Goal: Task Accomplishment & Management: Manage account settings

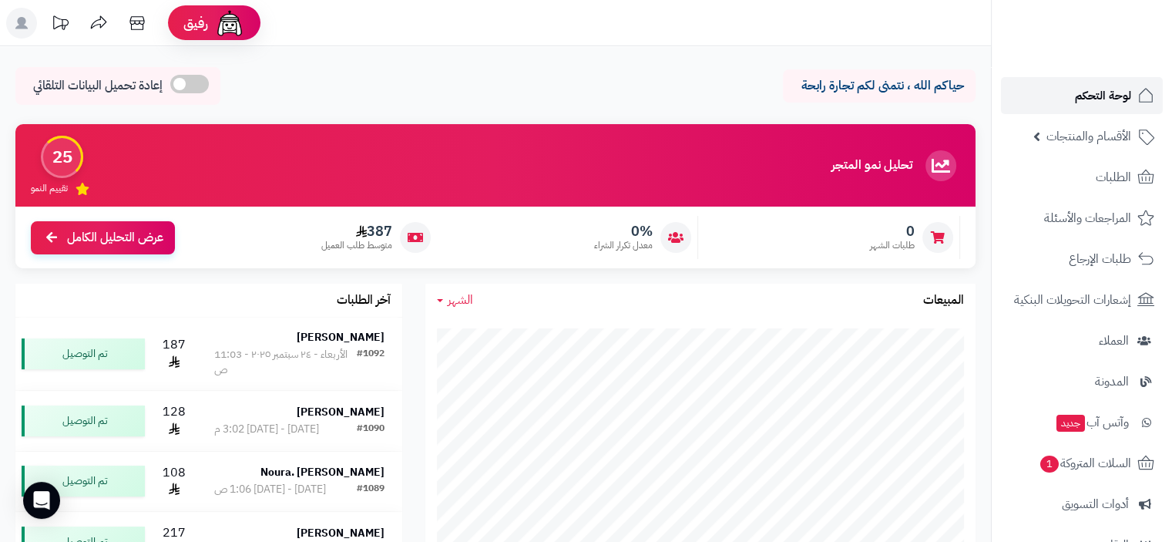
click at [1108, 95] on span "لوحة التحكم" at bounding box center [1103, 96] width 56 height 22
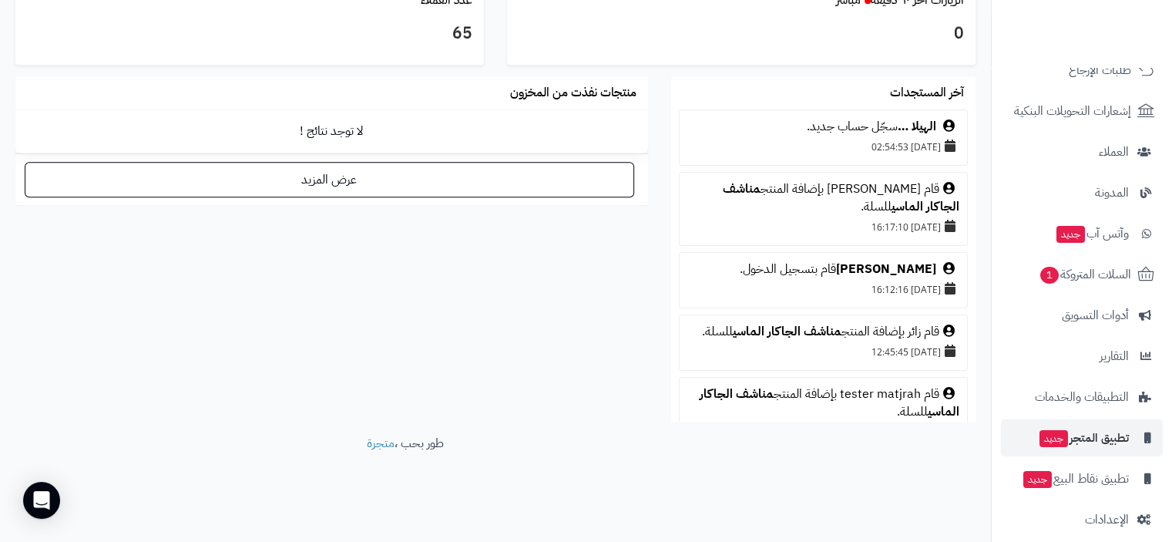
scroll to position [203, 0]
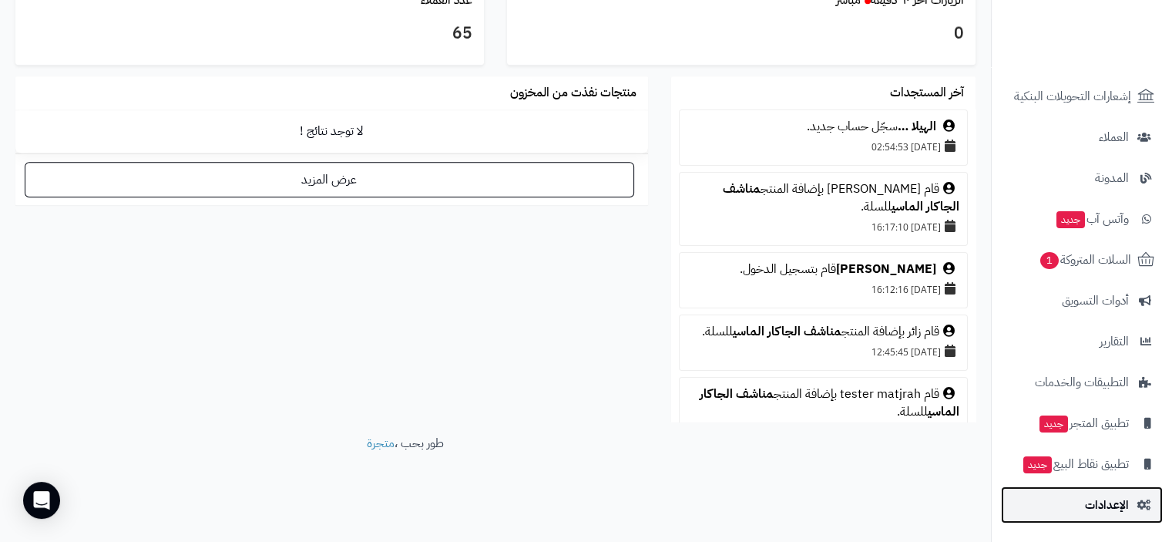
click at [1120, 505] on span "الإعدادات" at bounding box center [1107, 505] width 44 height 22
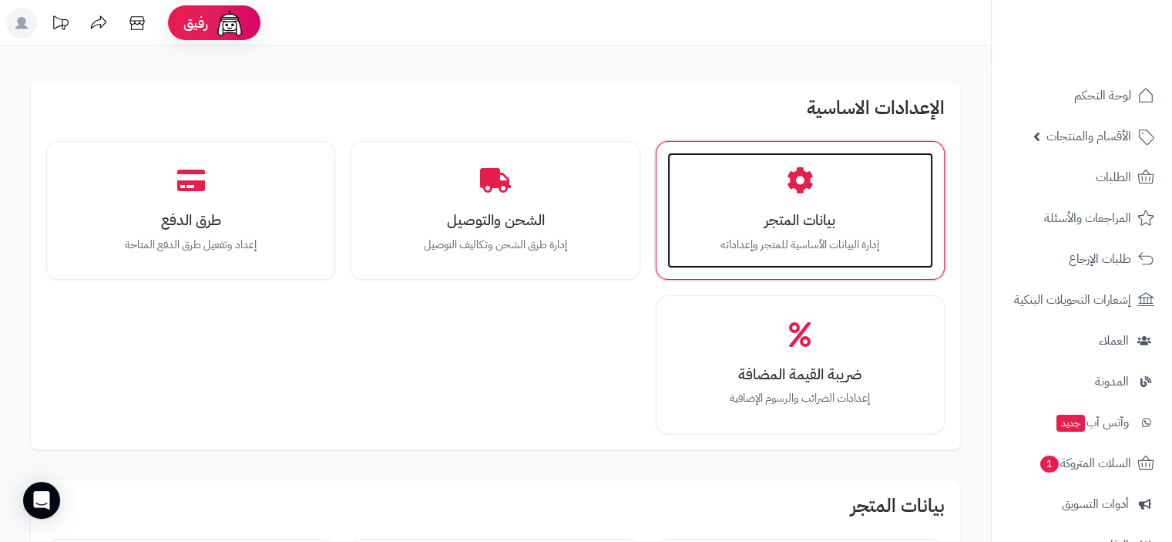
click at [807, 220] on h3 "بيانات المتجر" at bounding box center [800, 220] width 235 height 16
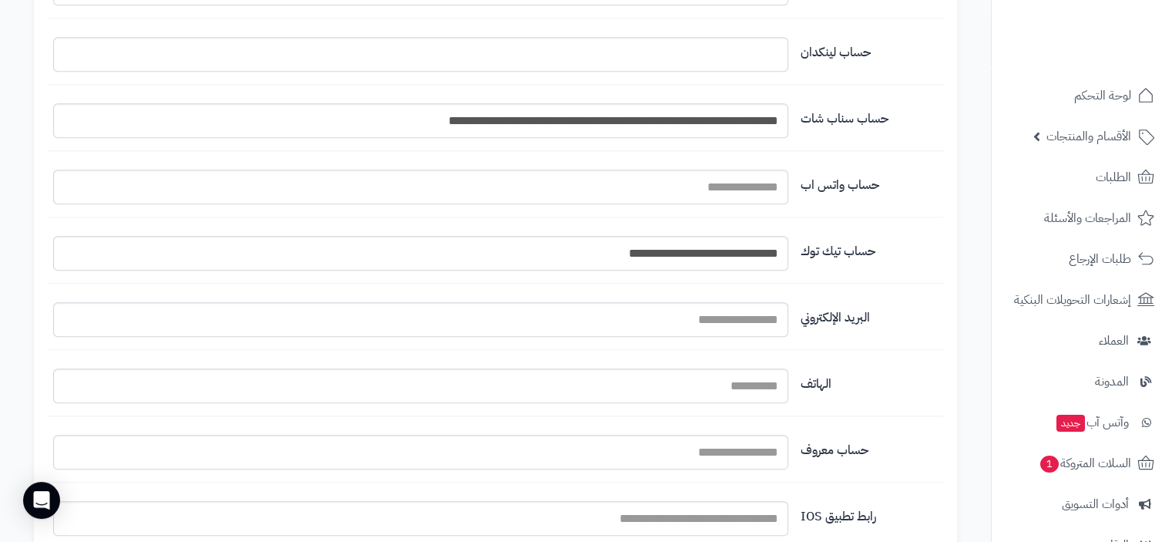
scroll to position [1851, 0]
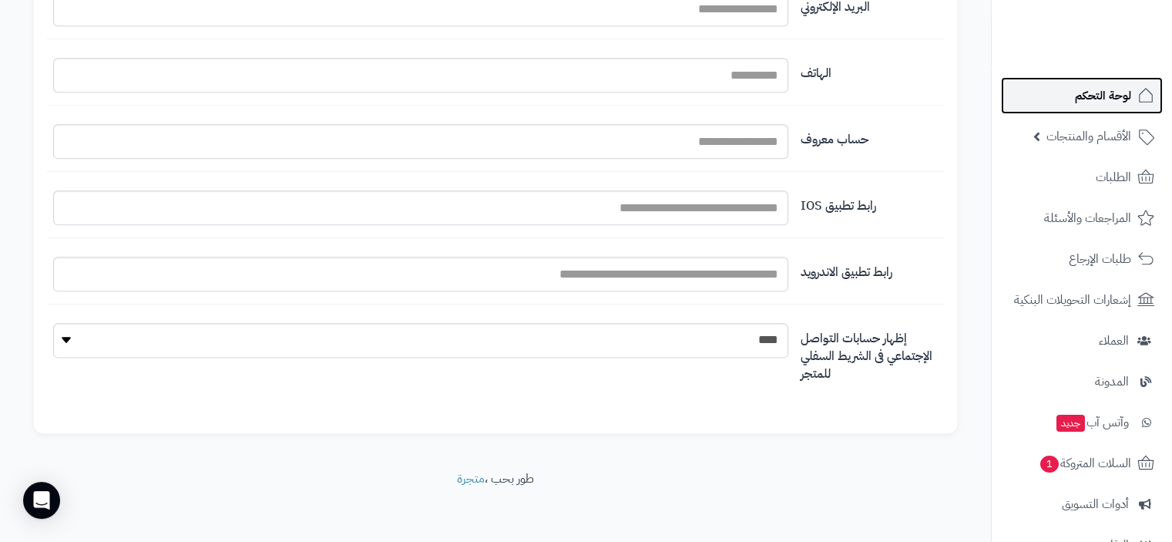
click at [1111, 93] on span "لوحة التحكم" at bounding box center [1103, 96] width 56 height 22
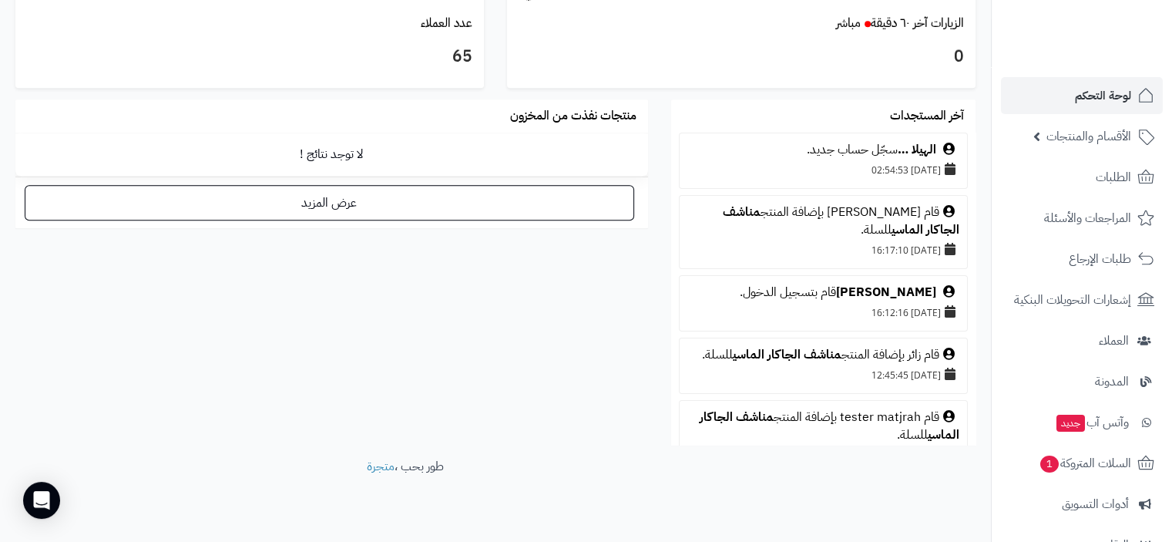
scroll to position [868, 0]
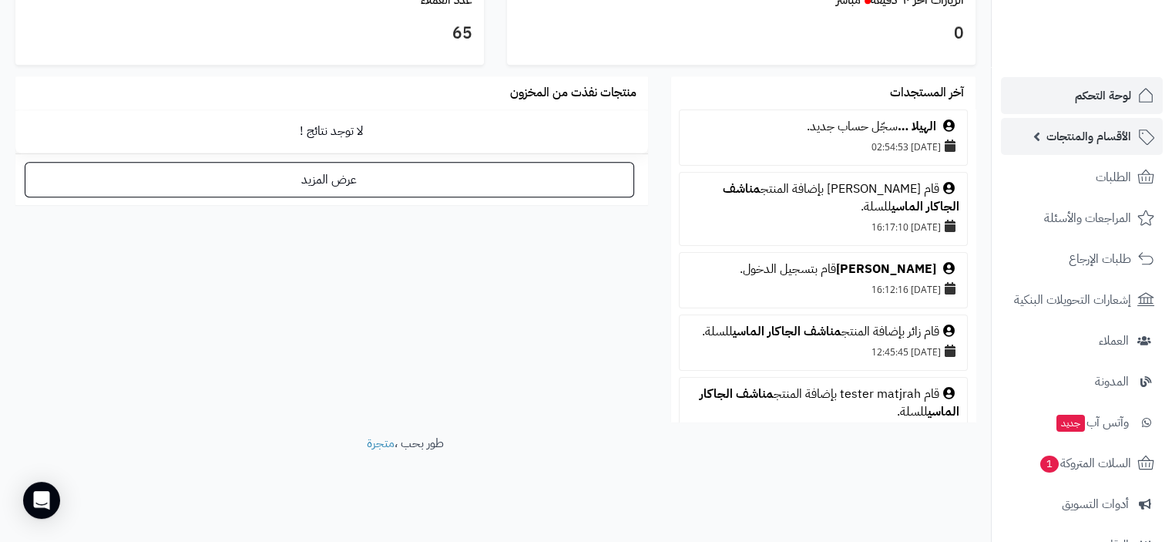
click at [1093, 140] on span "الأقسام والمنتجات" at bounding box center [1088, 137] width 85 height 22
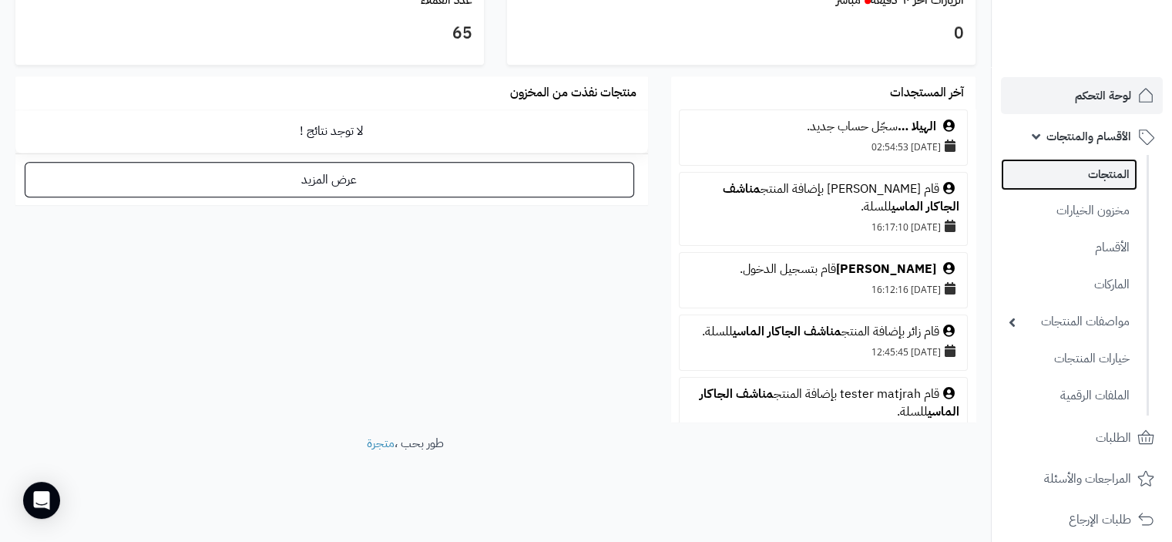
click at [1110, 178] on link "المنتجات" at bounding box center [1069, 175] width 136 height 32
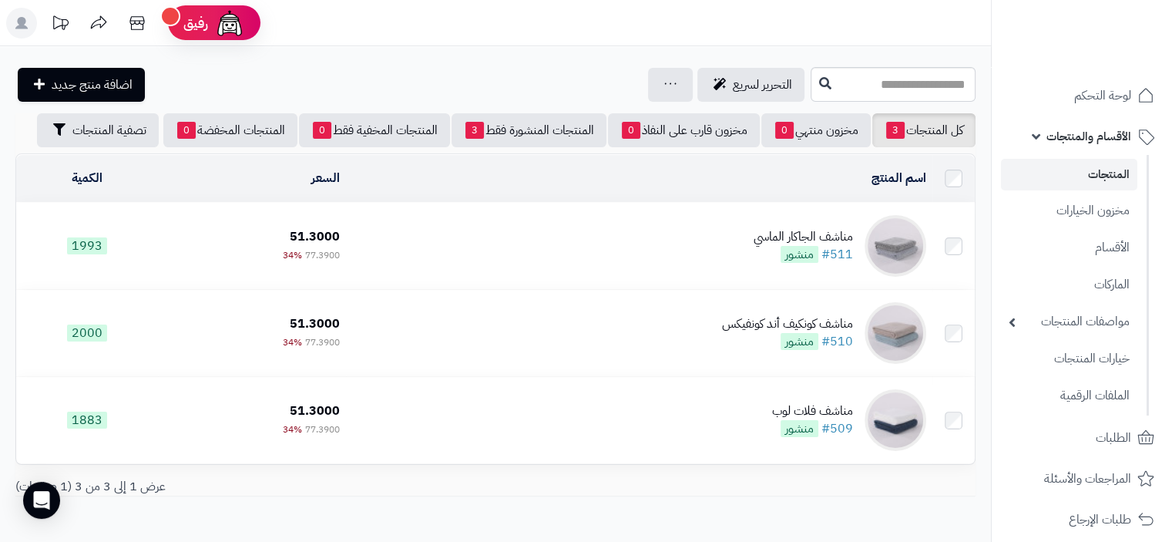
click at [1125, 174] on link "المنتجات" at bounding box center [1069, 175] width 136 height 32
click at [1118, 95] on span "لوحة التحكم" at bounding box center [1103, 96] width 56 height 22
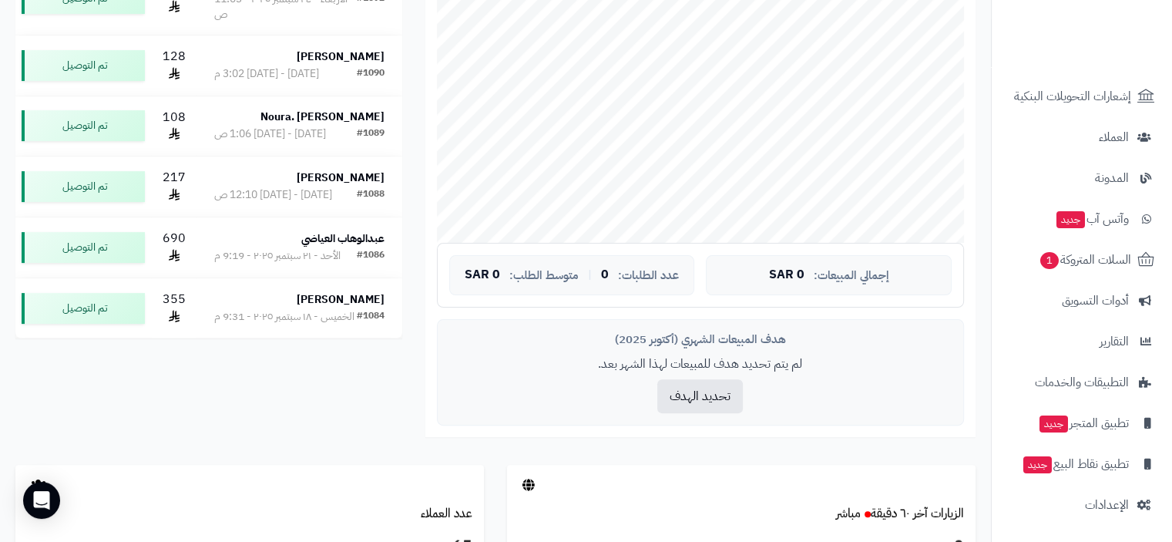
scroll to position [385, 0]
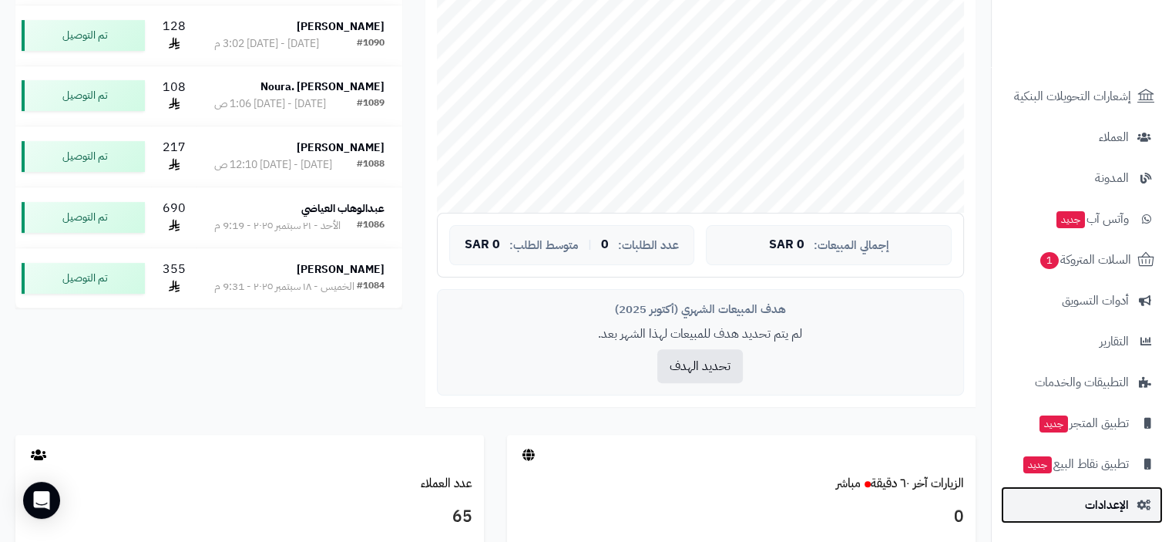
click at [1098, 508] on span "الإعدادات" at bounding box center [1107, 505] width 44 height 22
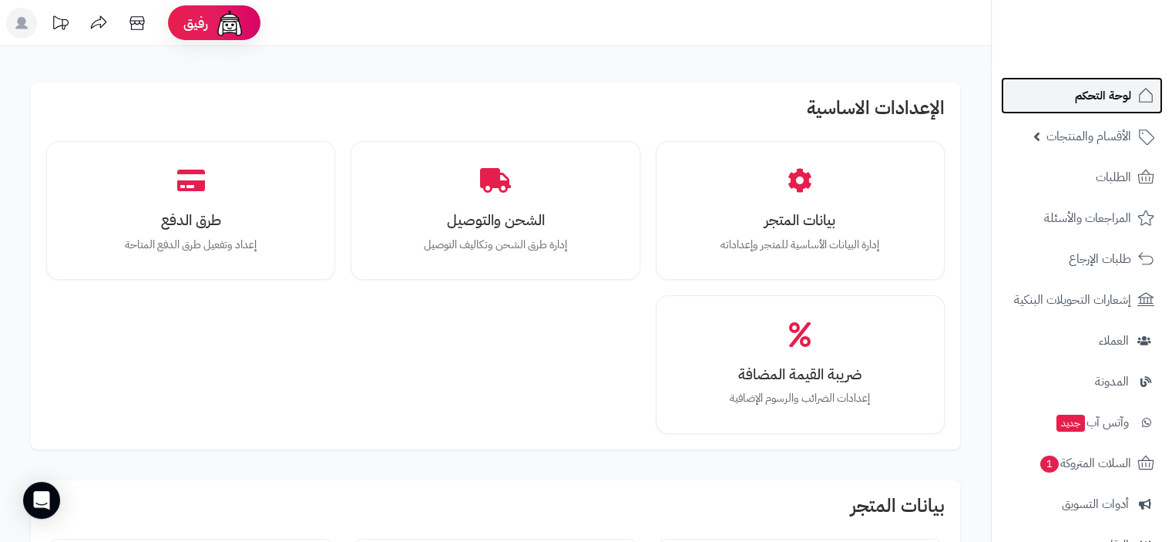
click at [1119, 92] on span "لوحة التحكم" at bounding box center [1103, 96] width 56 height 22
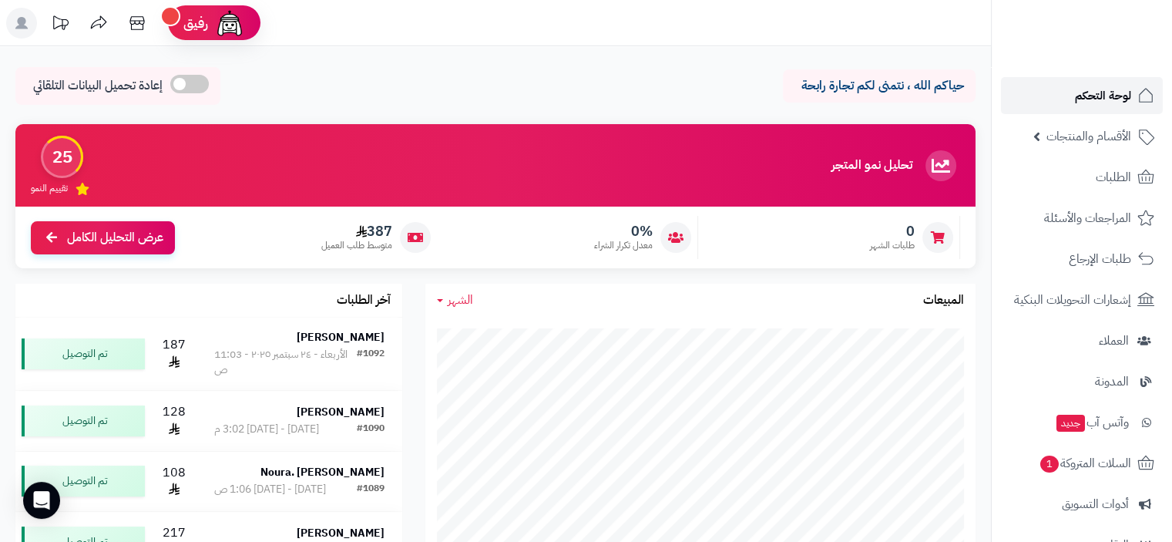
click at [1109, 92] on span "لوحة التحكم" at bounding box center [1103, 96] width 56 height 22
click at [1113, 98] on span "لوحة التحكم" at bounding box center [1103, 96] width 56 height 22
click at [1101, 99] on span "لوحة التحكم" at bounding box center [1103, 96] width 56 height 22
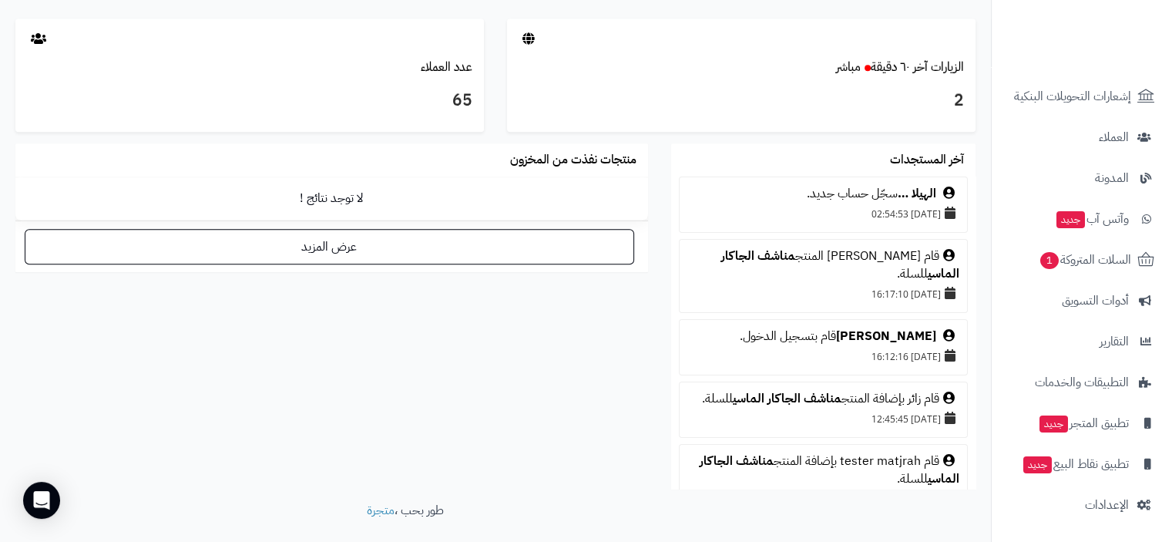
scroll to position [868, 0]
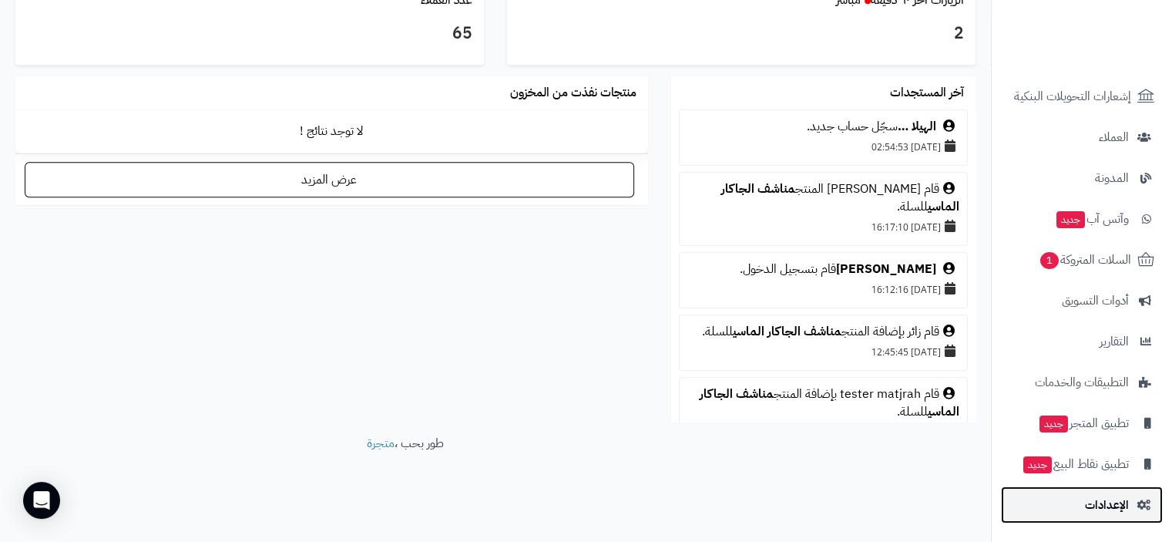
click at [1102, 498] on span "الإعدادات" at bounding box center [1107, 505] width 44 height 22
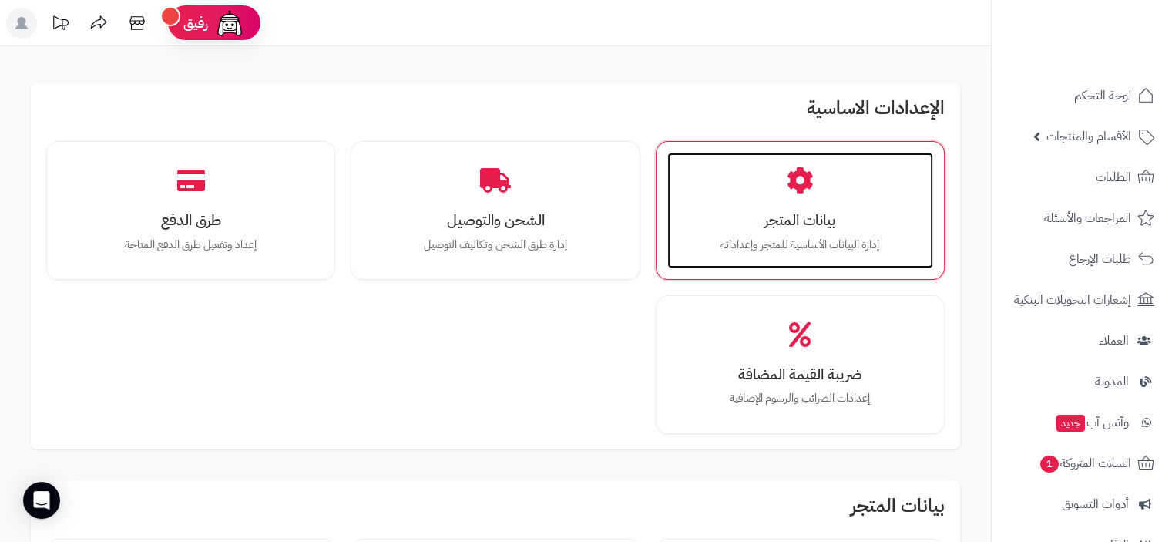
click at [816, 184] on div "بيانات المتجر إدارة البيانات الأساسية للمتجر وإعداداته" at bounding box center [800, 211] width 266 height 116
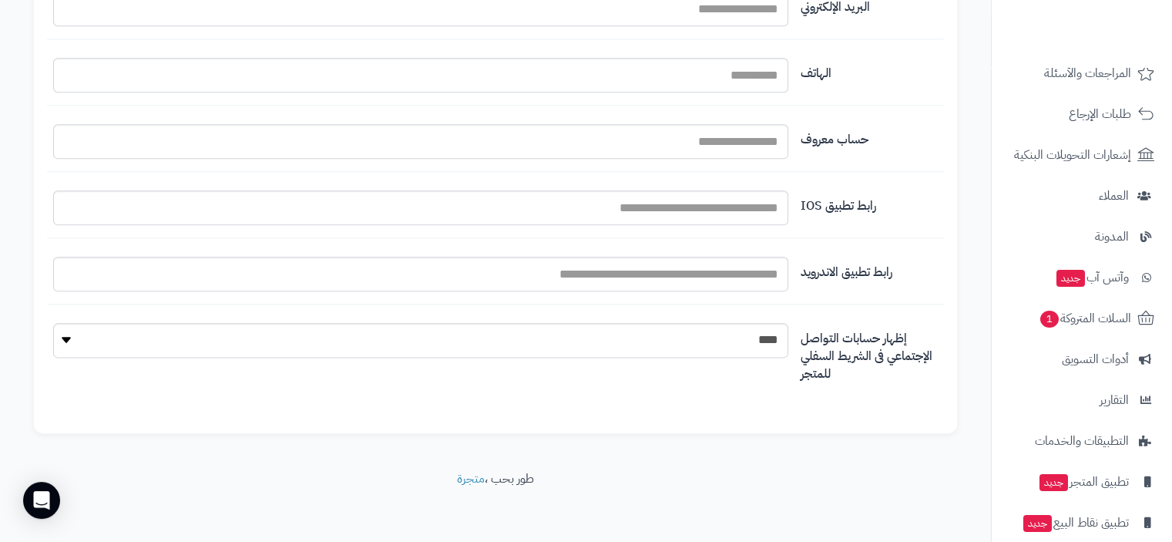
scroll to position [203, 0]
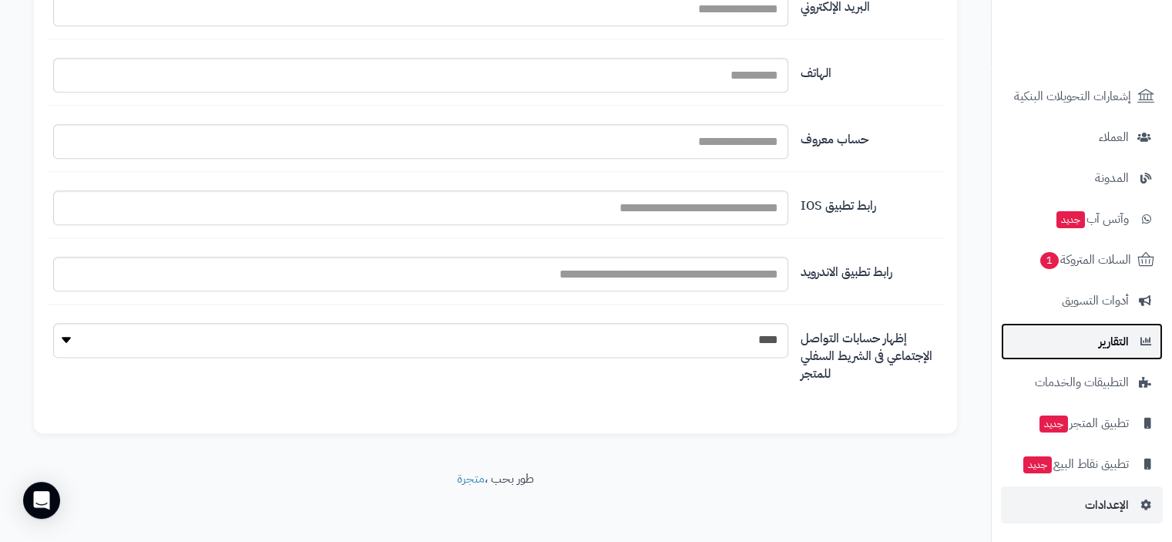
click at [1115, 340] on span "التقارير" at bounding box center [1114, 341] width 30 height 22
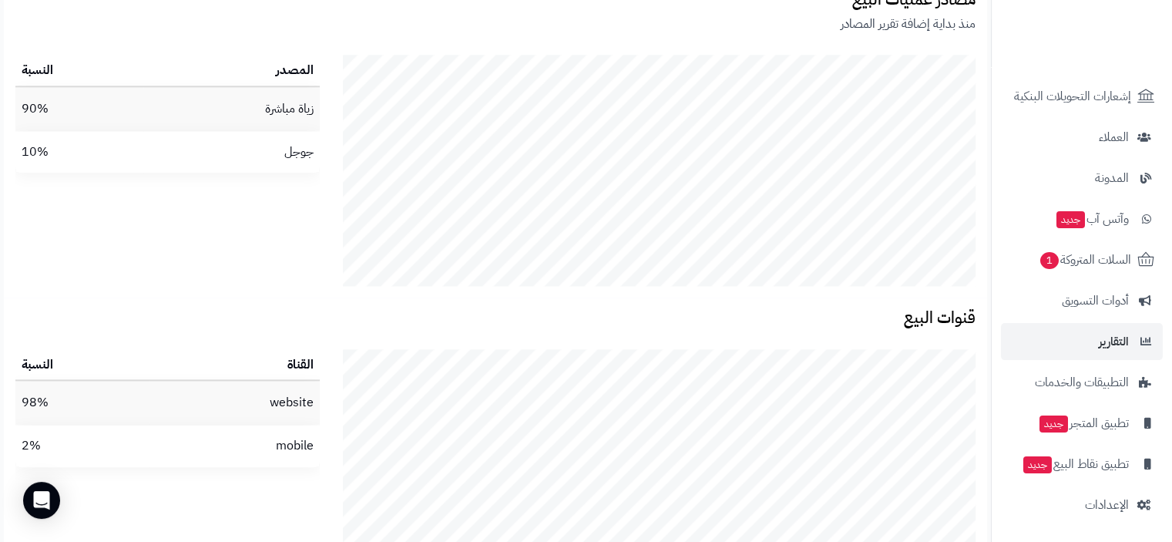
scroll to position [2038, 0]
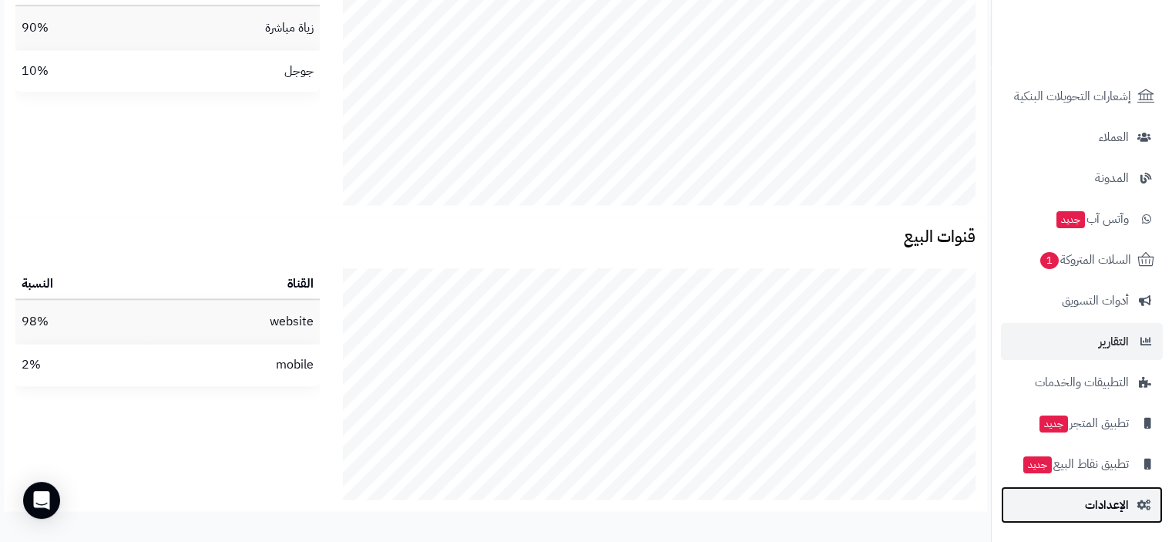
click at [1113, 505] on span "الإعدادات" at bounding box center [1107, 505] width 44 height 22
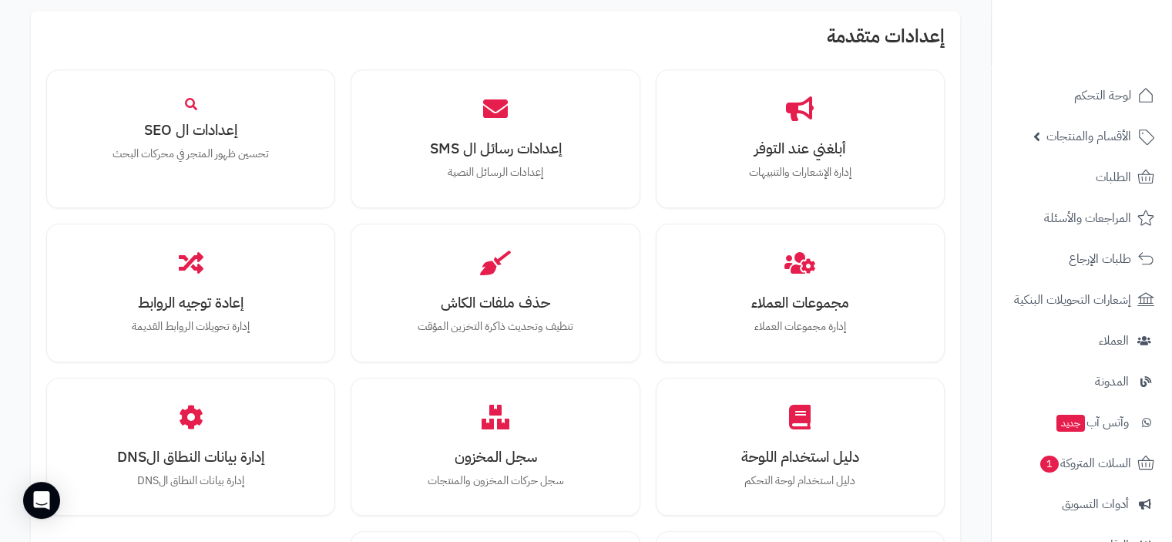
scroll to position [1618, 0]
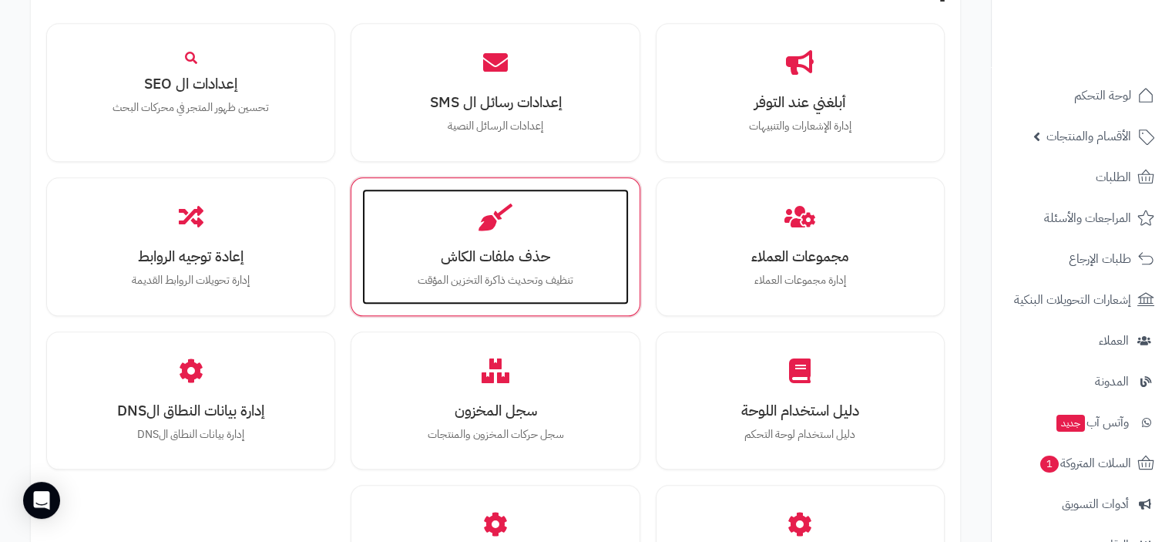
click at [543, 254] on h3 "حذف ملفات الكاش" at bounding box center [494, 256] width 235 height 16
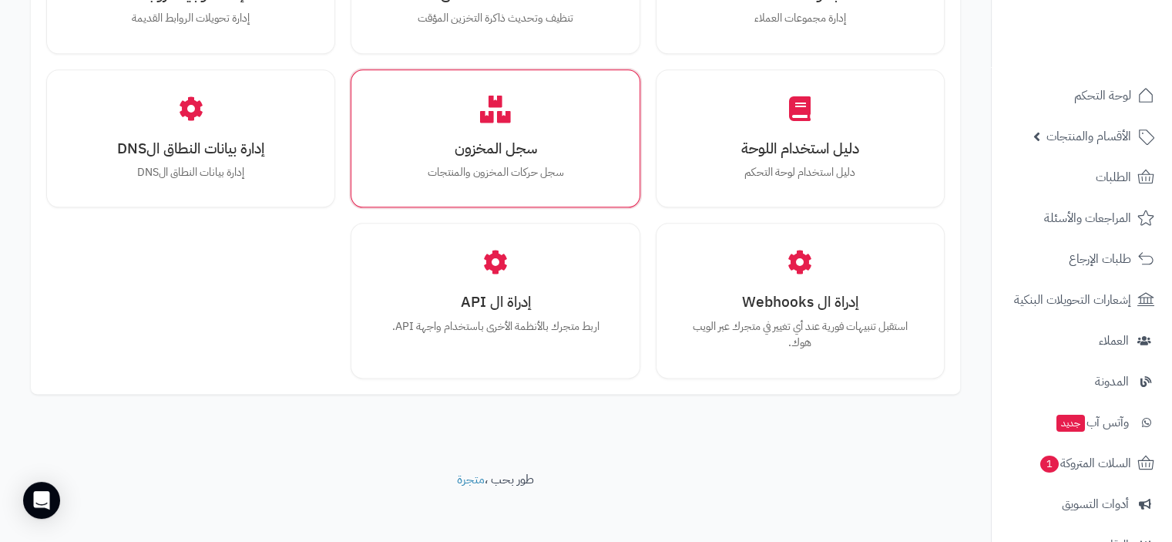
scroll to position [1881, 0]
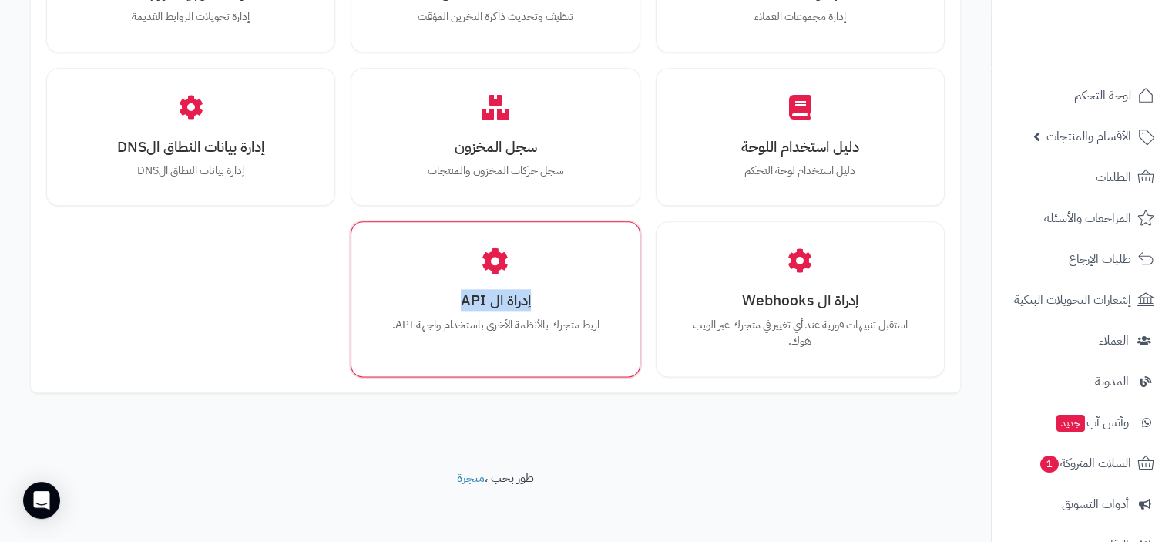
drag, startPoint x: 647, startPoint y: 387, endPoint x: 639, endPoint y: 281, distance: 106.6
click at [639, 281] on div "إعدادات متقدمة أبلغني عند التوفر إدارة الإشعارات والتنبيهات إعدادات رسائل ال SM…" at bounding box center [495, 46] width 929 height 691
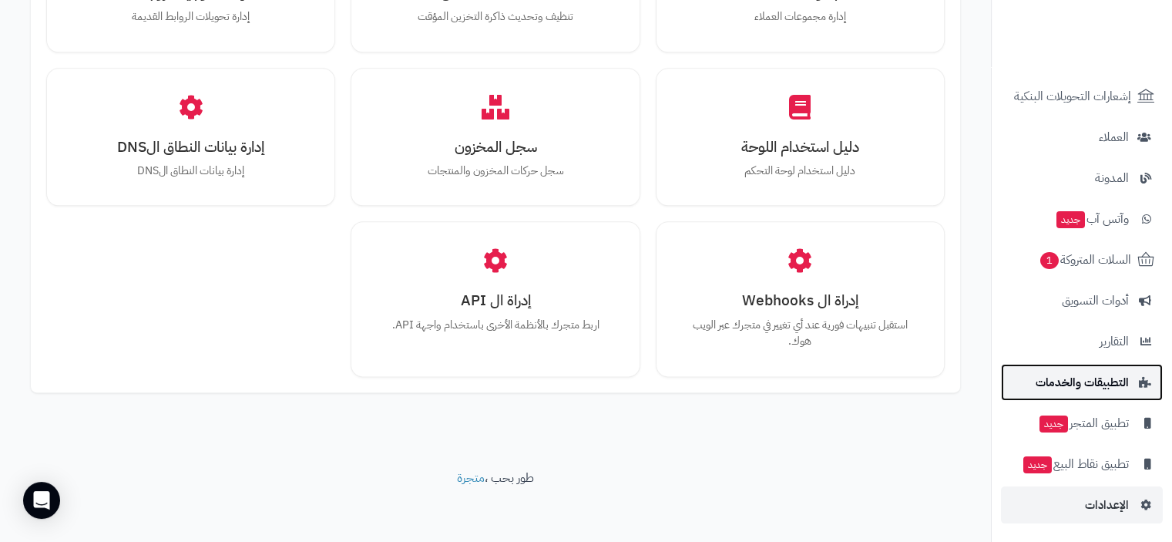
click at [1103, 381] on span "التطبيقات والخدمات" at bounding box center [1081, 382] width 93 height 22
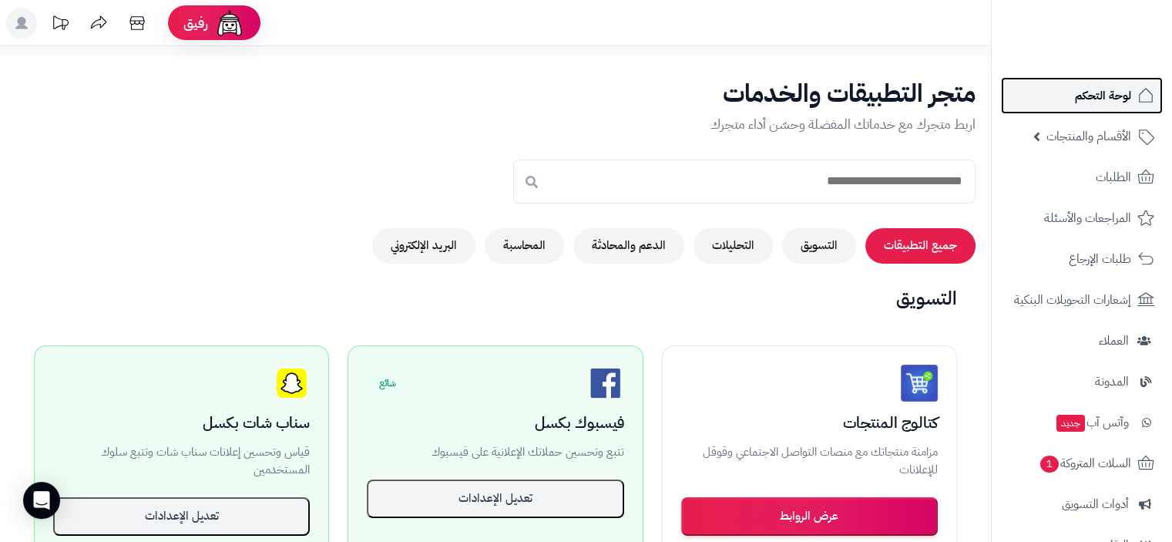
click at [1112, 100] on span "لوحة التحكم" at bounding box center [1103, 96] width 56 height 22
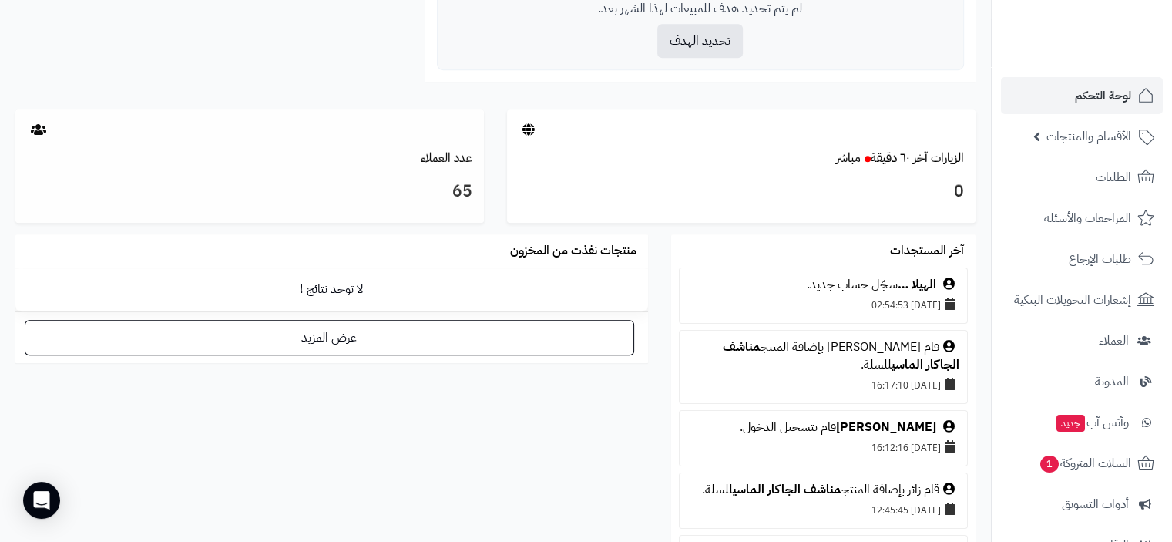
scroll to position [406, 0]
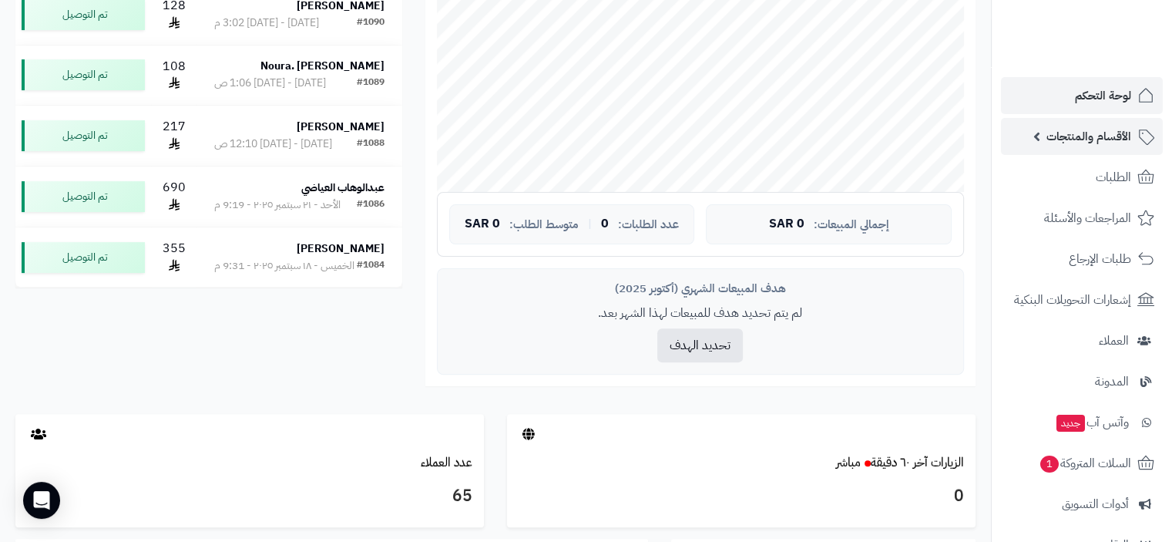
click at [1109, 135] on span "الأقسام والمنتجات" at bounding box center [1088, 137] width 85 height 22
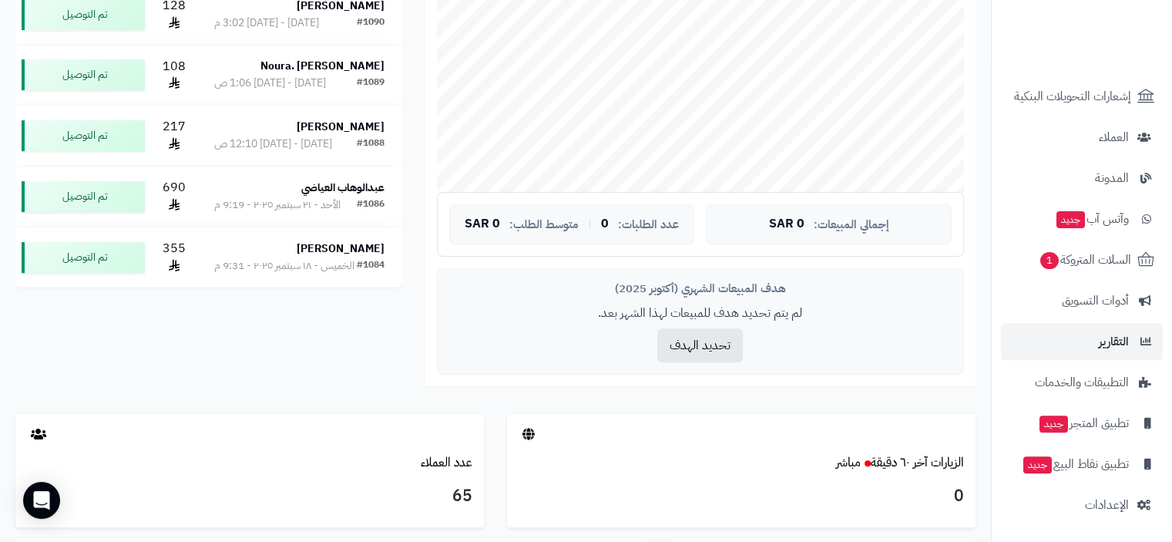
scroll to position [465, 0]
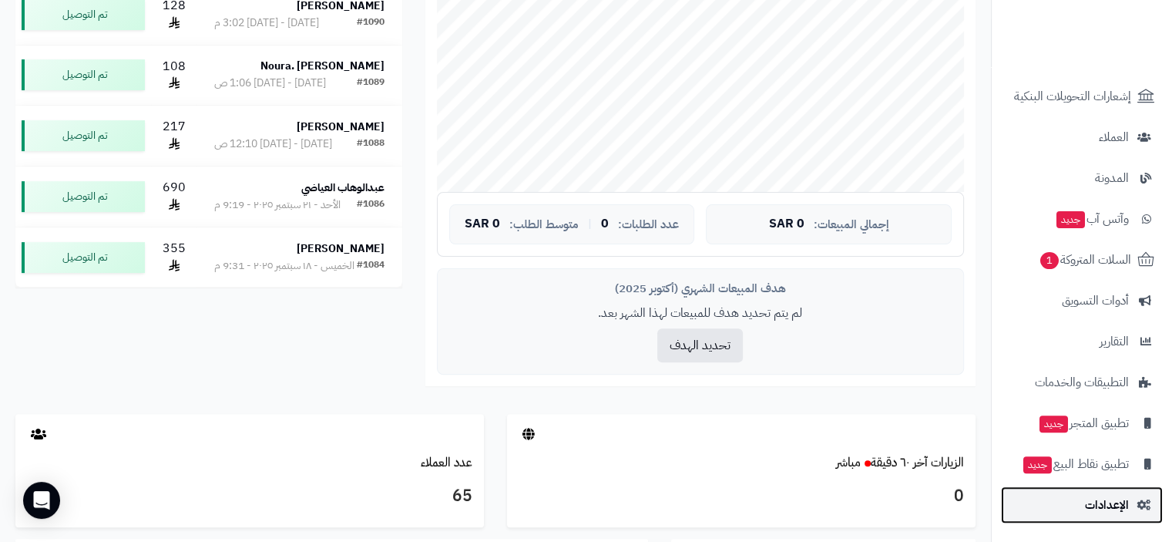
click at [1103, 505] on span "الإعدادات" at bounding box center [1107, 505] width 44 height 22
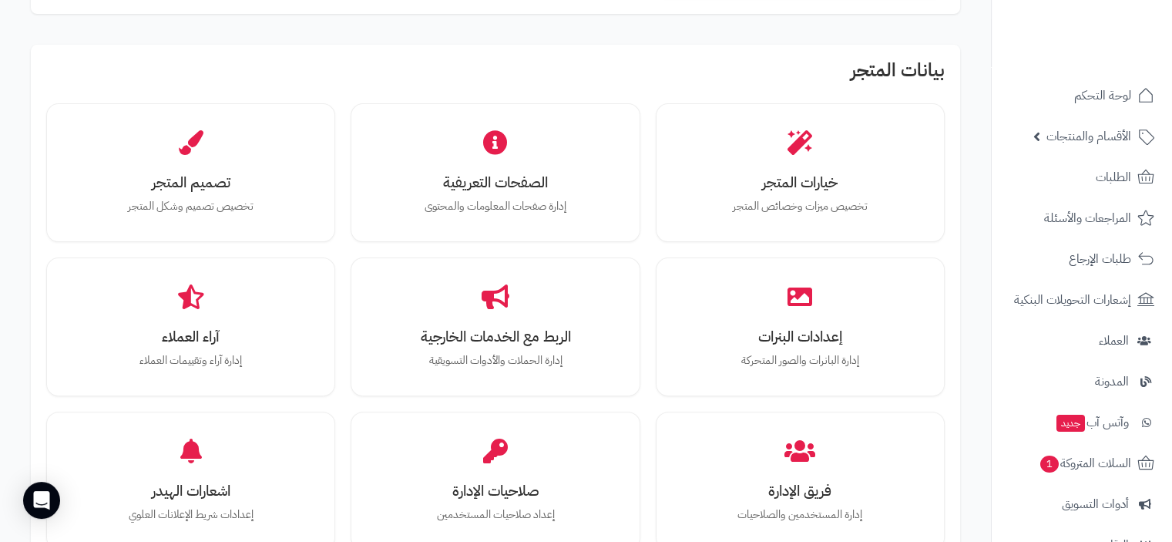
scroll to position [462, 0]
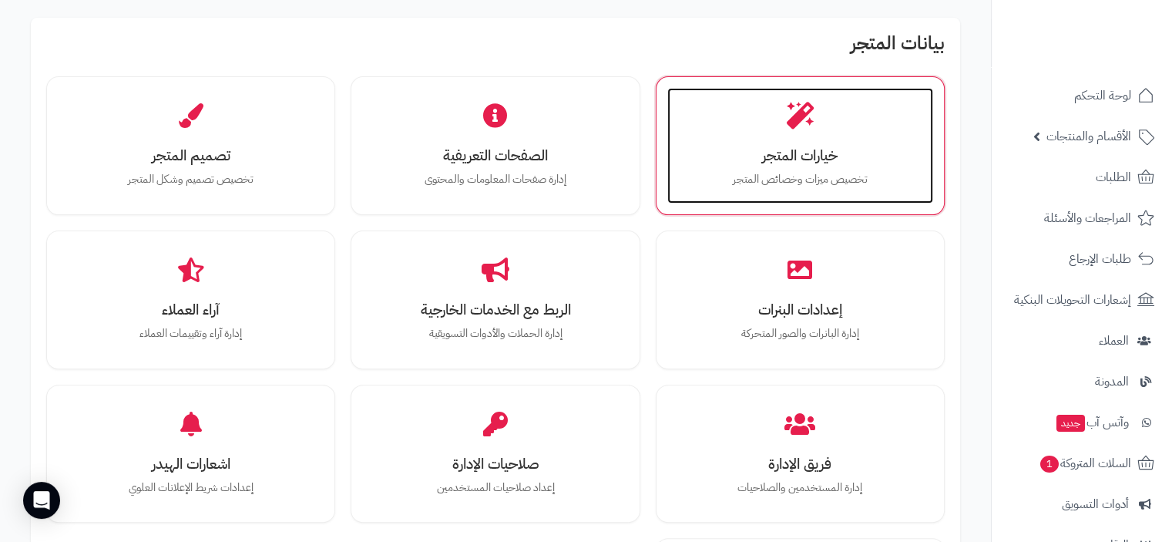
click at [800, 153] on h3 "خيارات المتجر" at bounding box center [800, 155] width 235 height 16
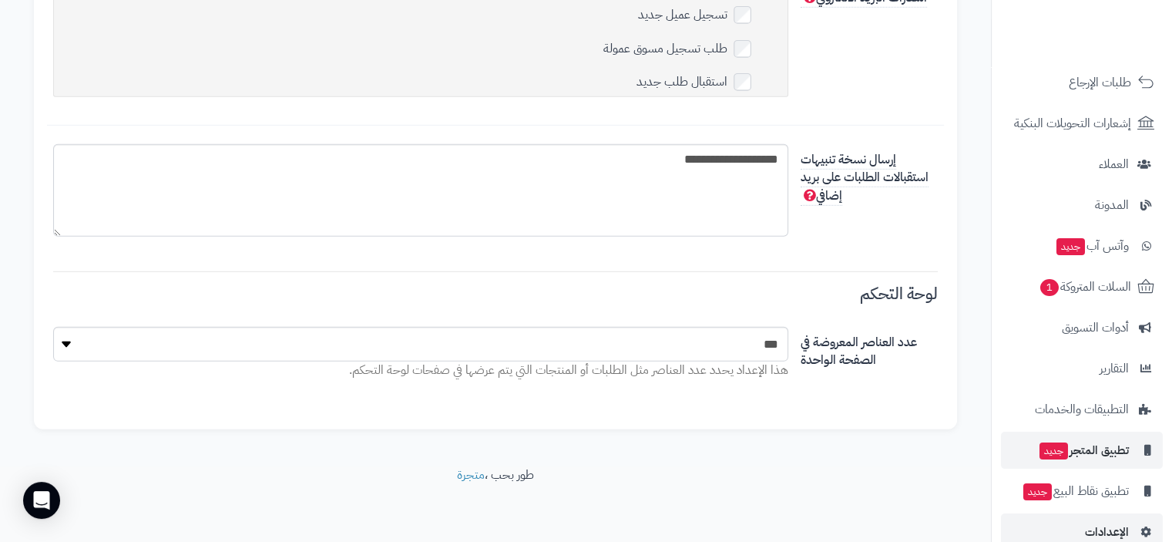
scroll to position [203, 0]
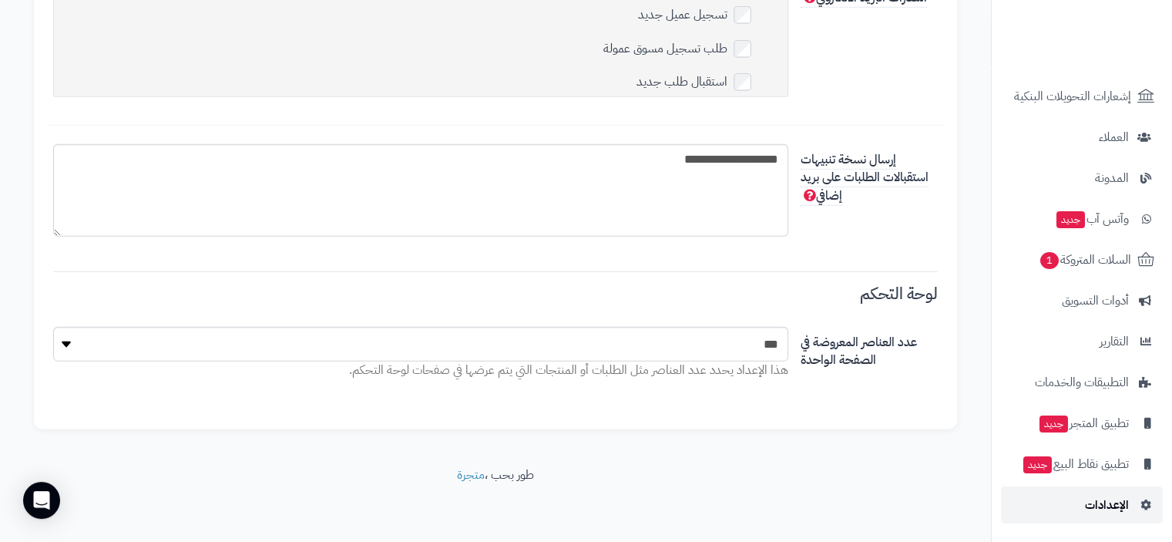
click at [1106, 505] on span "الإعدادات" at bounding box center [1107, 505] width 44 height 22
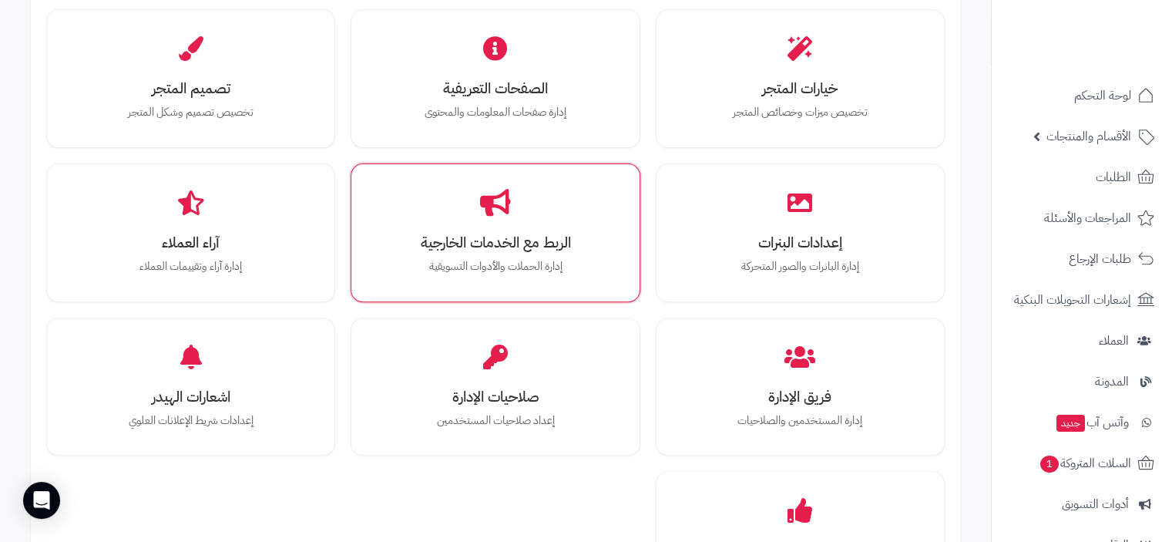
scroll to position [539, 0]
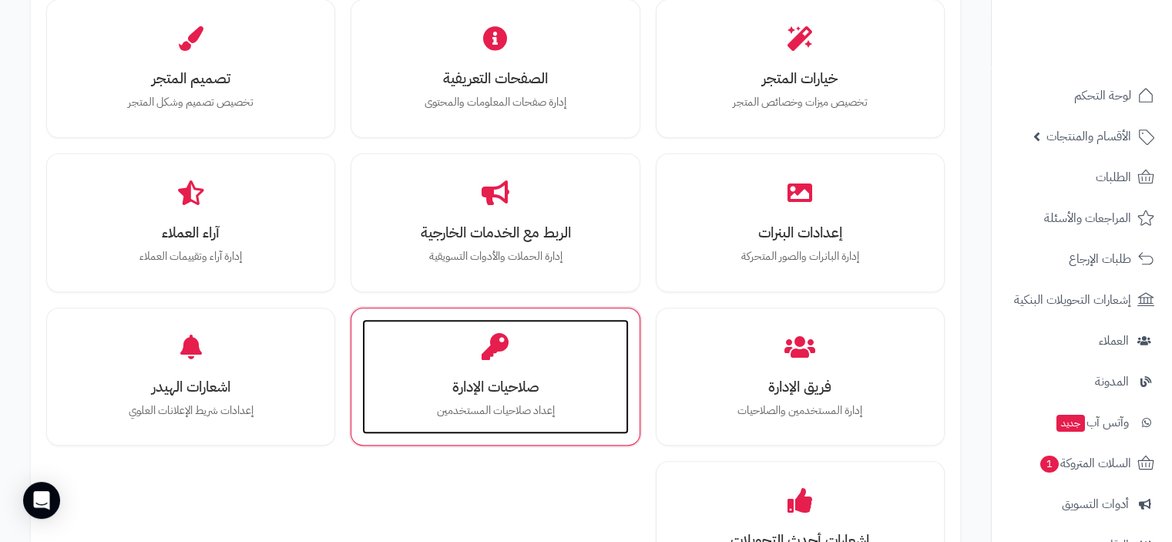
click at [511, 384] on h3 "صلاحيات الإدارة" at bounding box center [494, 386] width 235 height 16
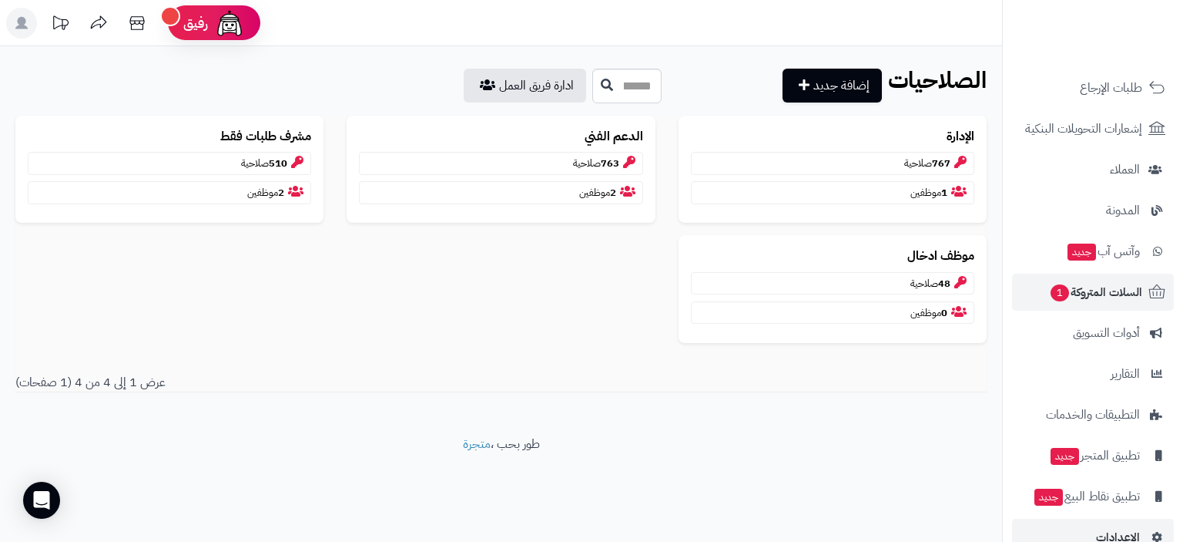
scroll to position [203, 0]
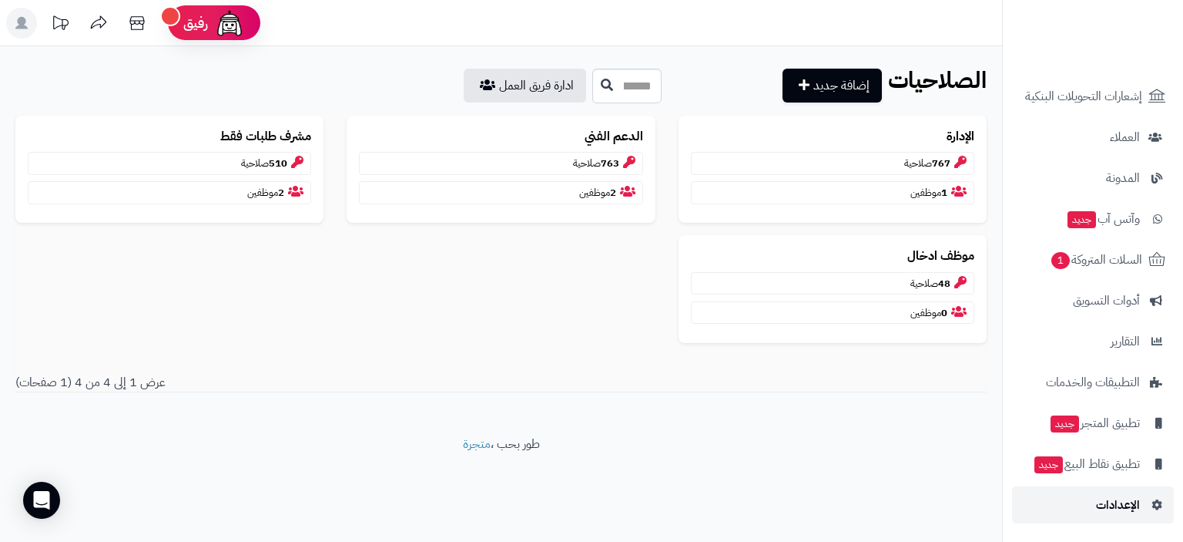
click at [1103, 509] on span "الإعدادات" at bounding box center [1118, 505] width 44 height 22
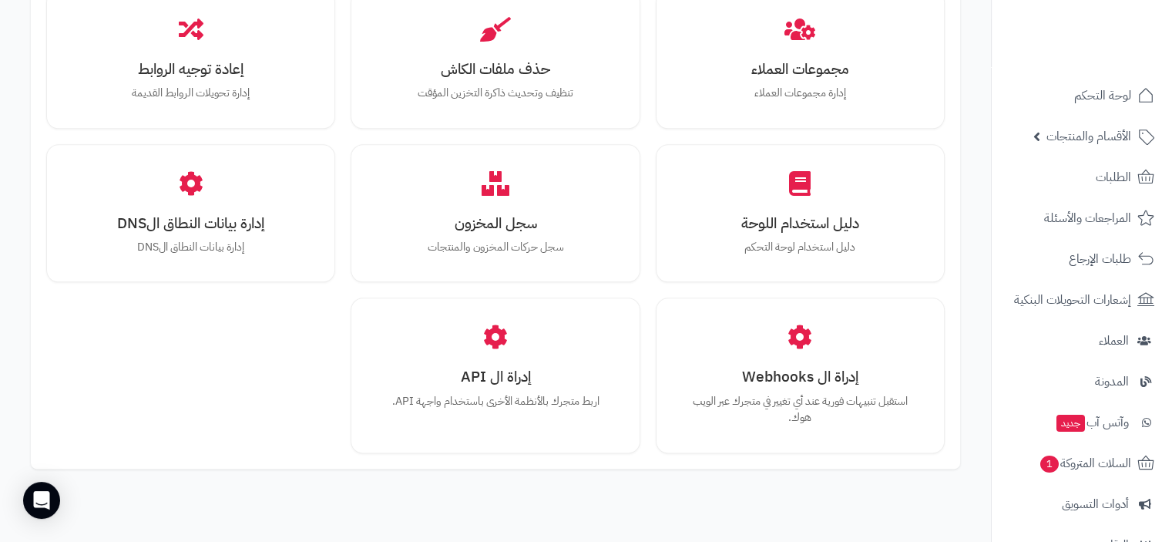
scroll to position [1804, 0]
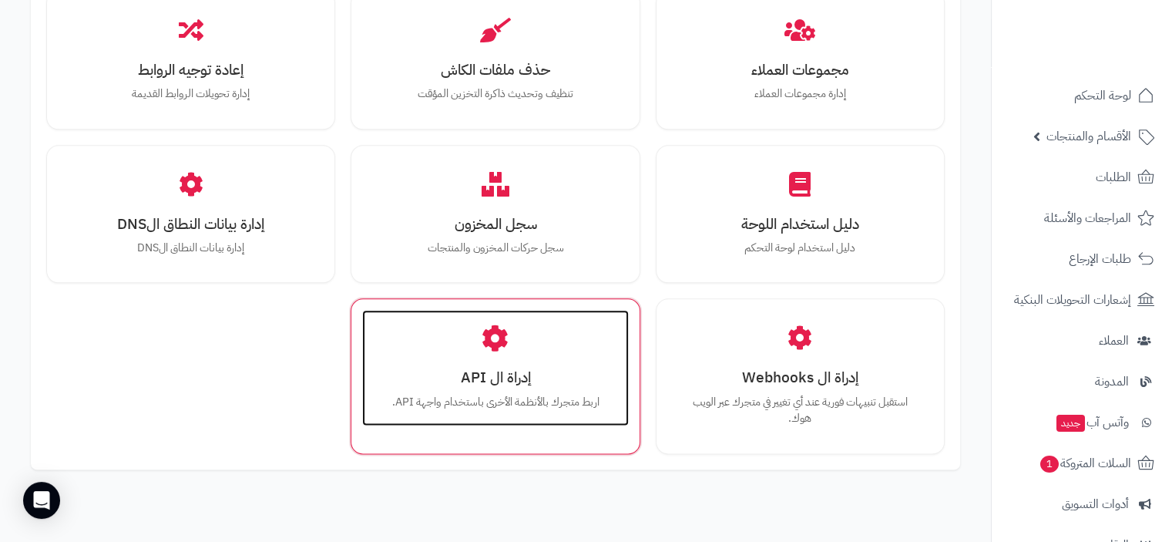
click at [515, 379] on h3 "إدراة ال API" at bounding box center [494, 377] width 235 height 16
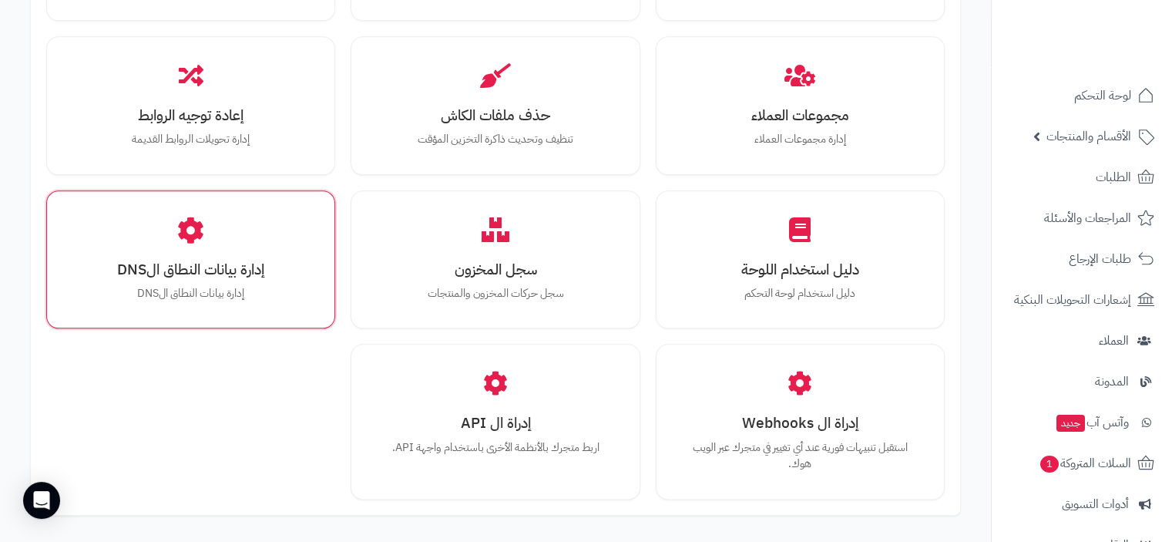
scroll to position [1732, 0]
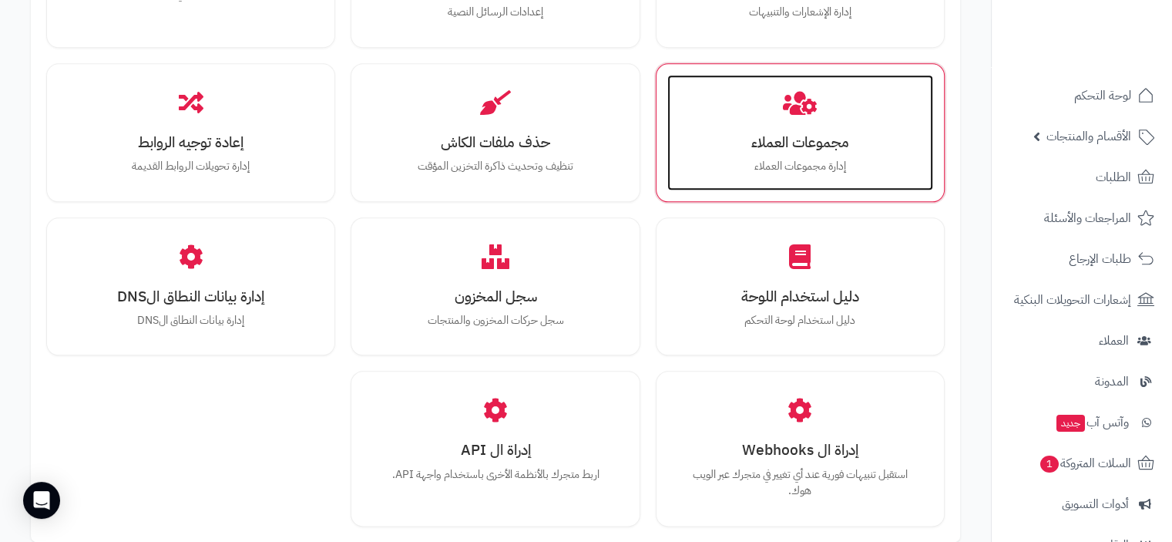
click at [791, 137] on h3 "مجموعات العملاء" at bounding box center [800, 142] width 235 height 16
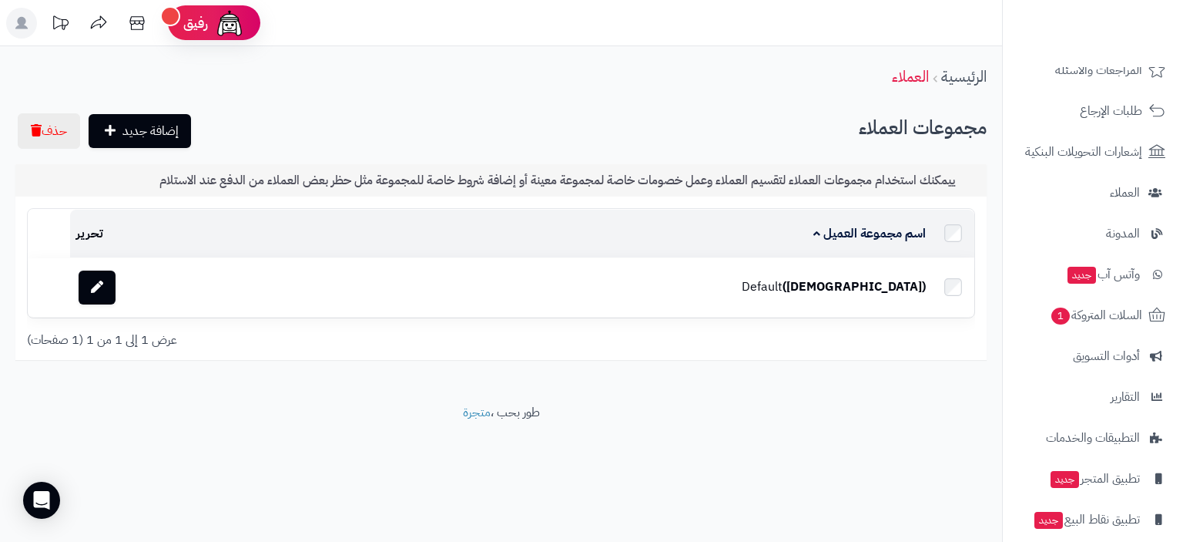
scroll to position [203, 0]
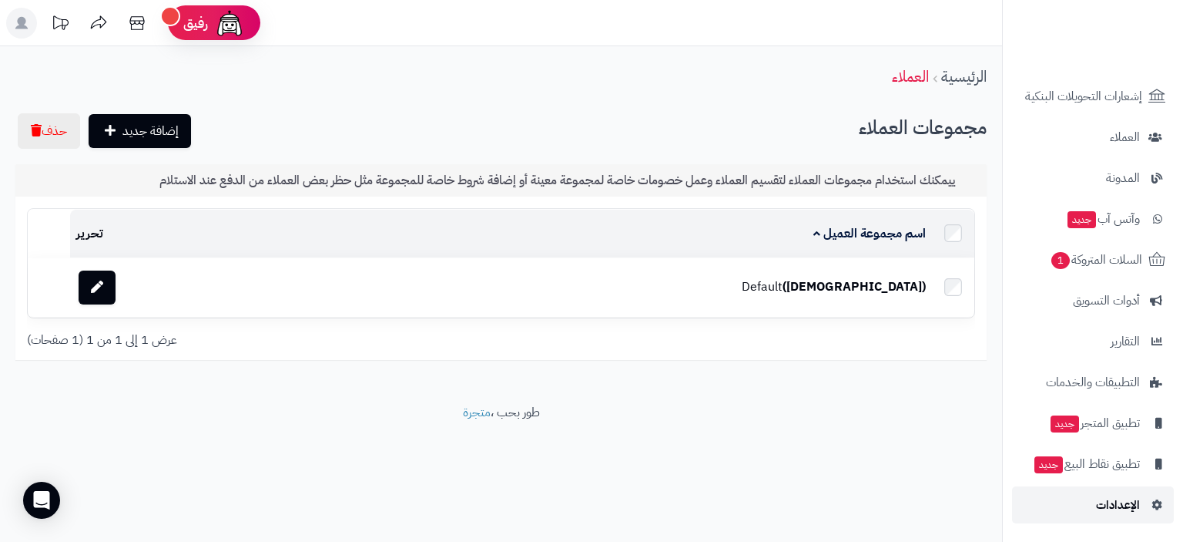
click at [1114, 505] on span "الإعدادات" at bounding box center [1118, 505] width 44 height 22
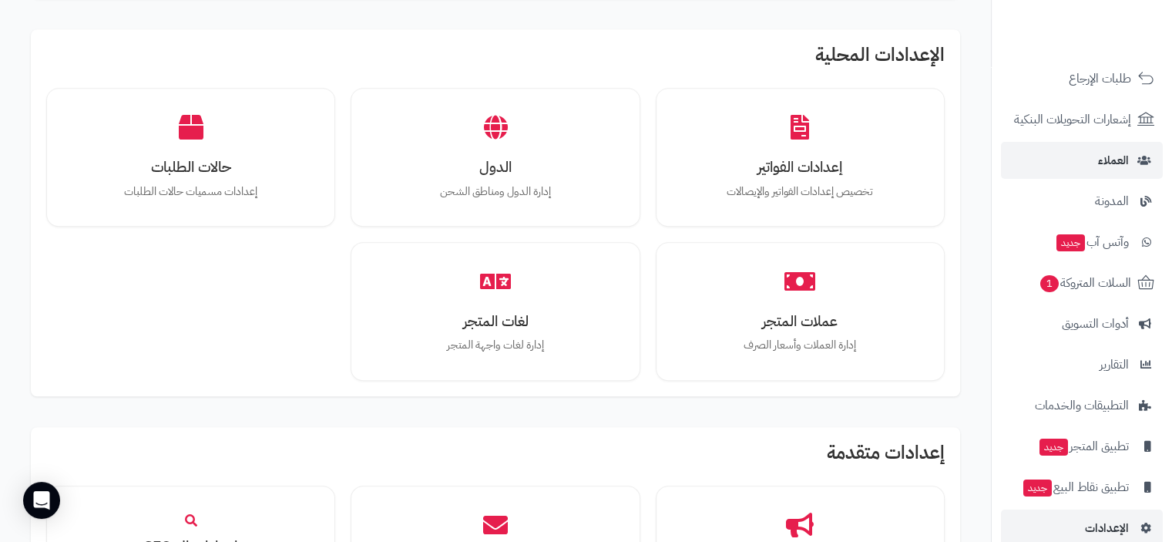
scroll to position [203, 0]
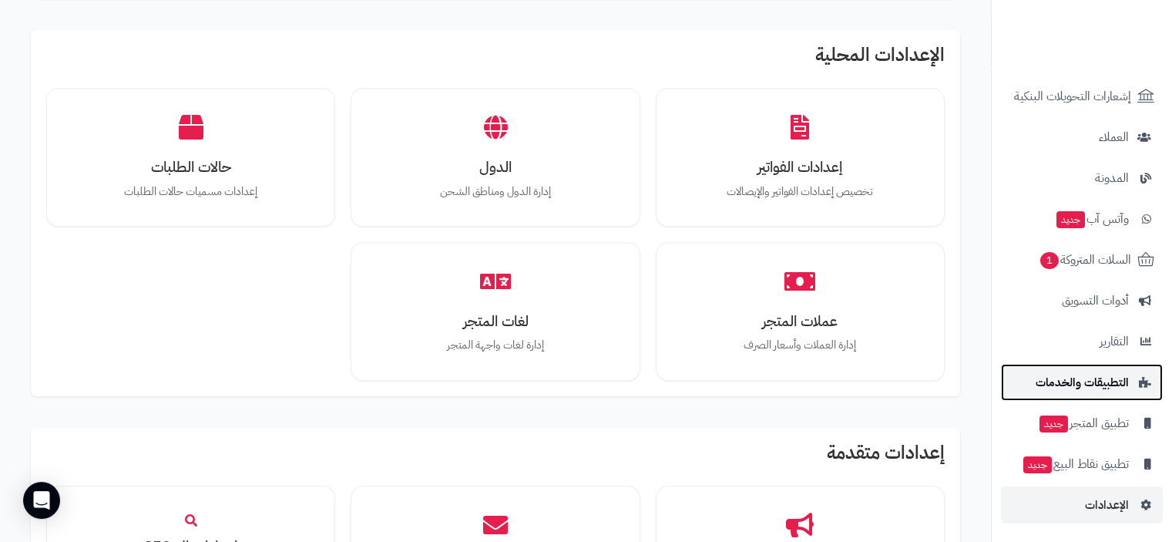
click at [1110, 386] on span "التطبيقات والخدمات" at bounding box center [1081, 382] width 93 height 22
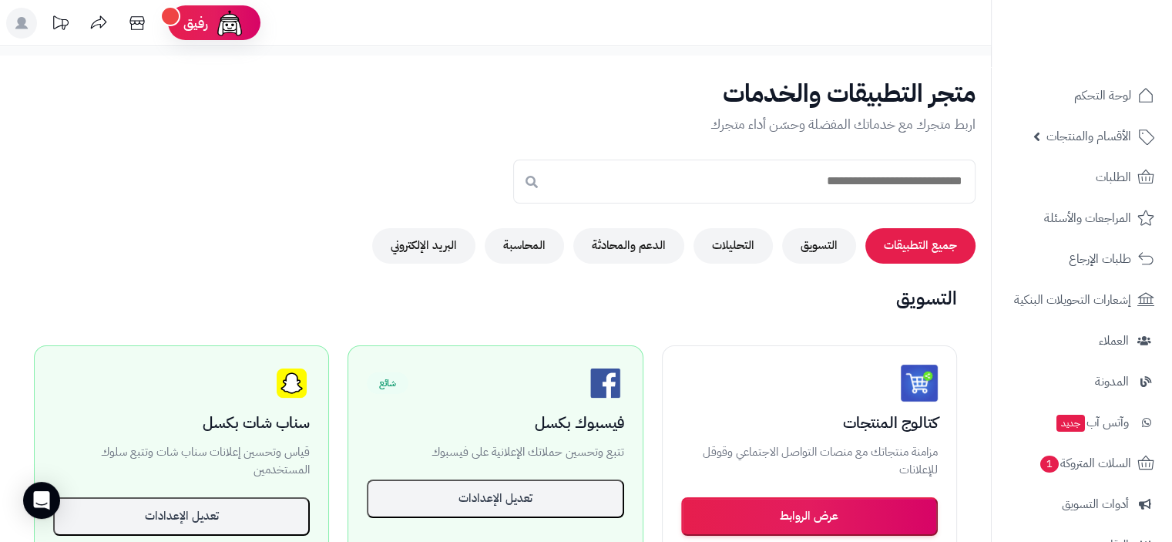
click at [15, 25] on rect at bounding box center [21, 23] width 31 height 31
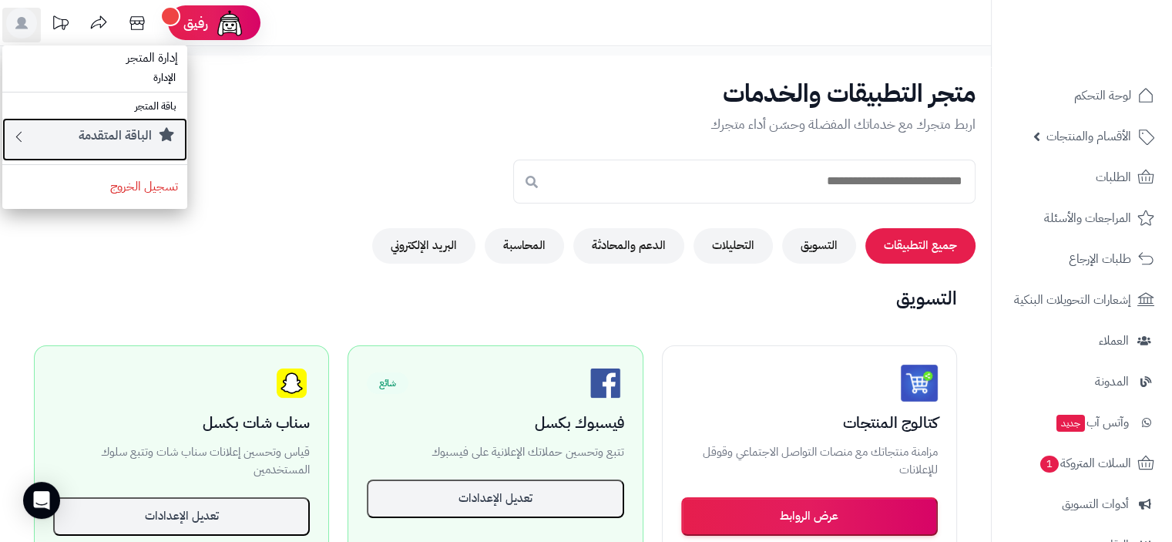
click at [105, 138] on small "الباقة المتقدمة" at bounding box center [115, 135] width 73 height 18
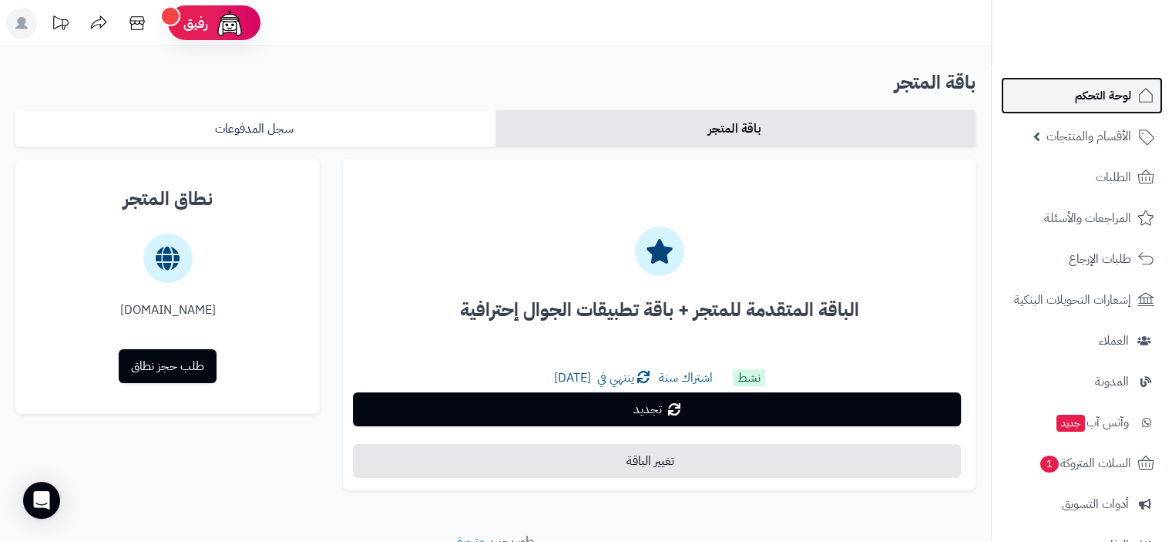
click at [1106, 99] on span "لوحة التحكم" at bounding box center [1103, 96] width 56 height 22
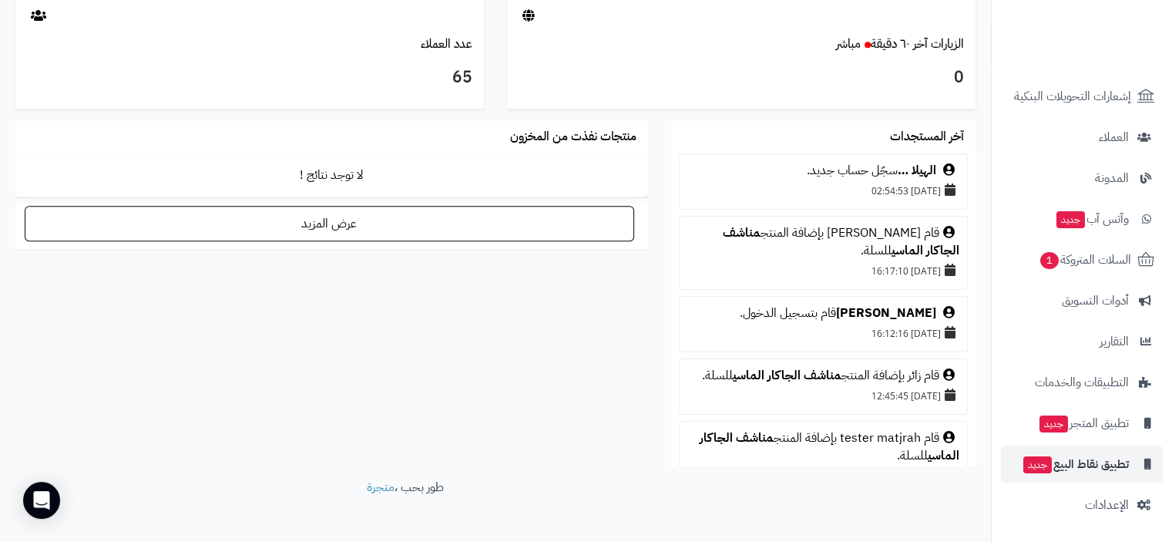
scroll to position [868, 0]
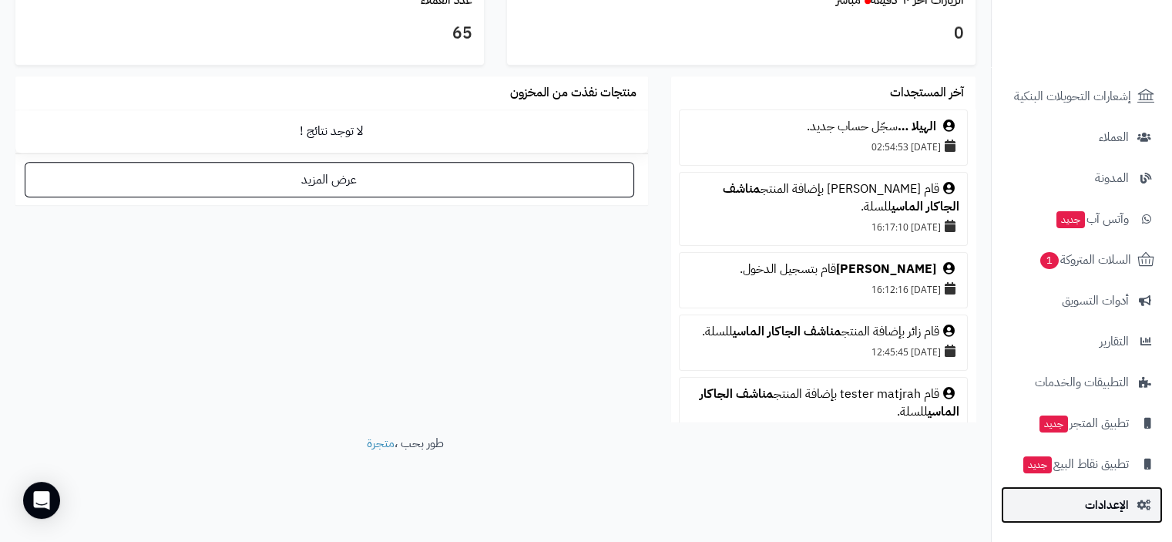
click at [1124, 508] on span "الإعدادات" at bounding box center [1107, 505] width 44 height 22
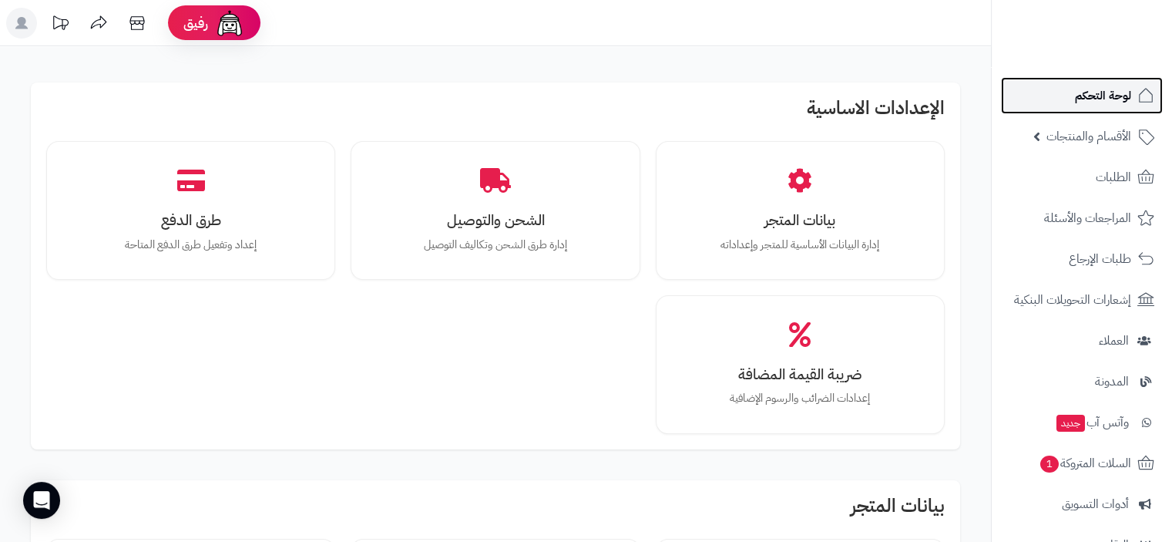
click at [1103, 99] on span "لوحة التحكم" at bounding box center [1103, 96] width 56 height 22
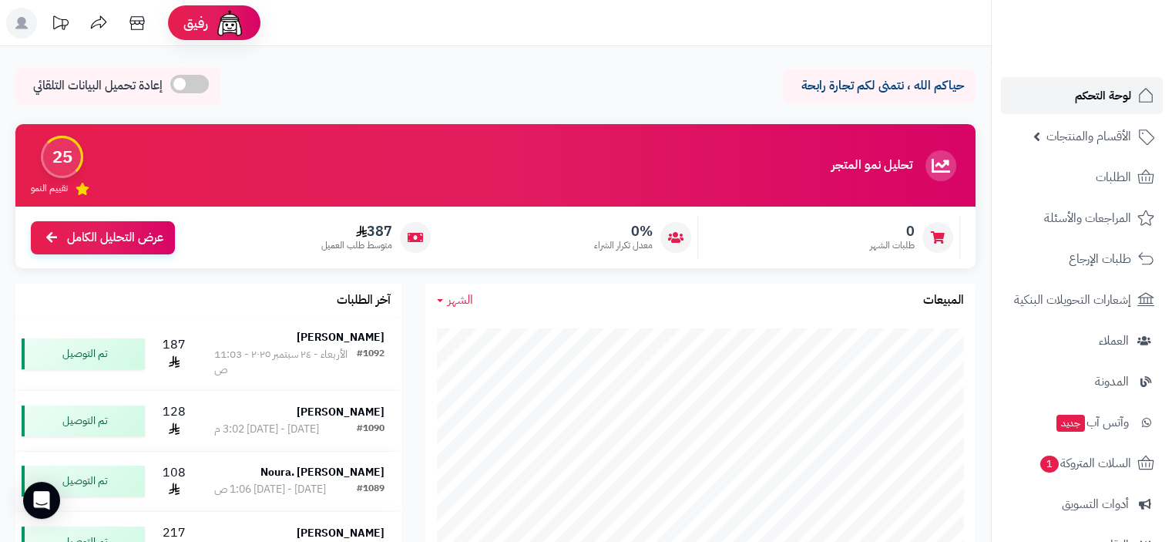
click at [1115, 95] on span "لوحة التحكم" at bounding box center [1103, 96] width 56 height 22
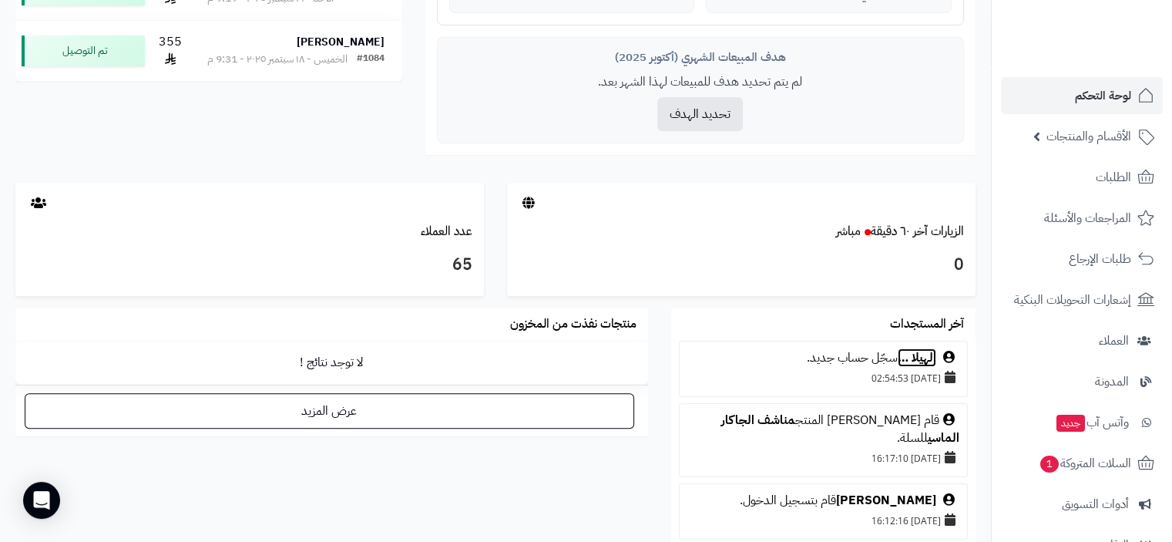
click at [924, 356] on link "الهيلا …" at bounding box center [916, 357] width 39 height 18
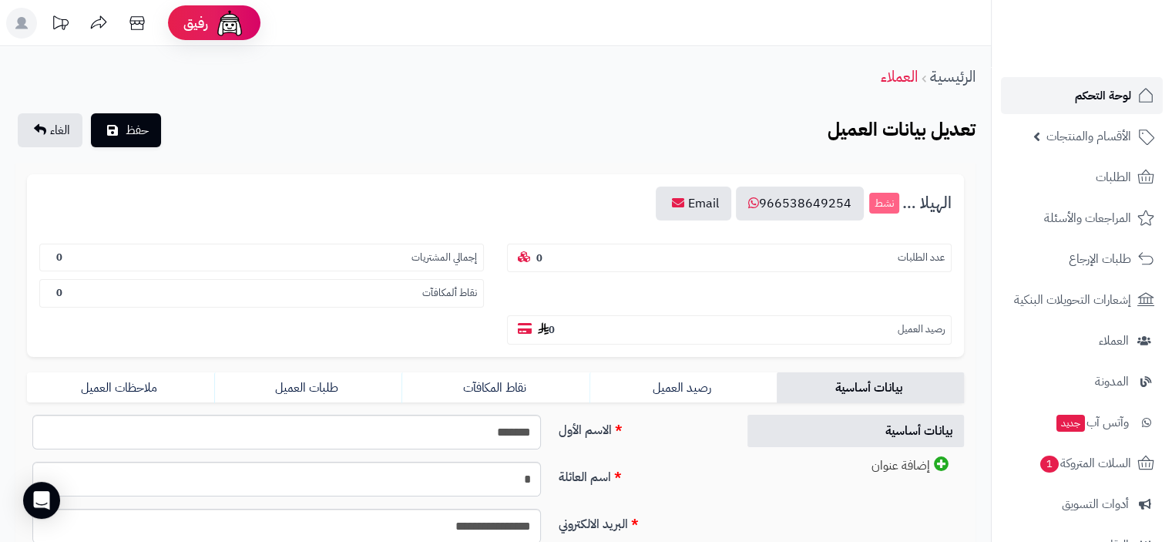
click at [1100, 102] on span "لوحة التحكم" at bounding box center [1103, 96] width 56 height 22
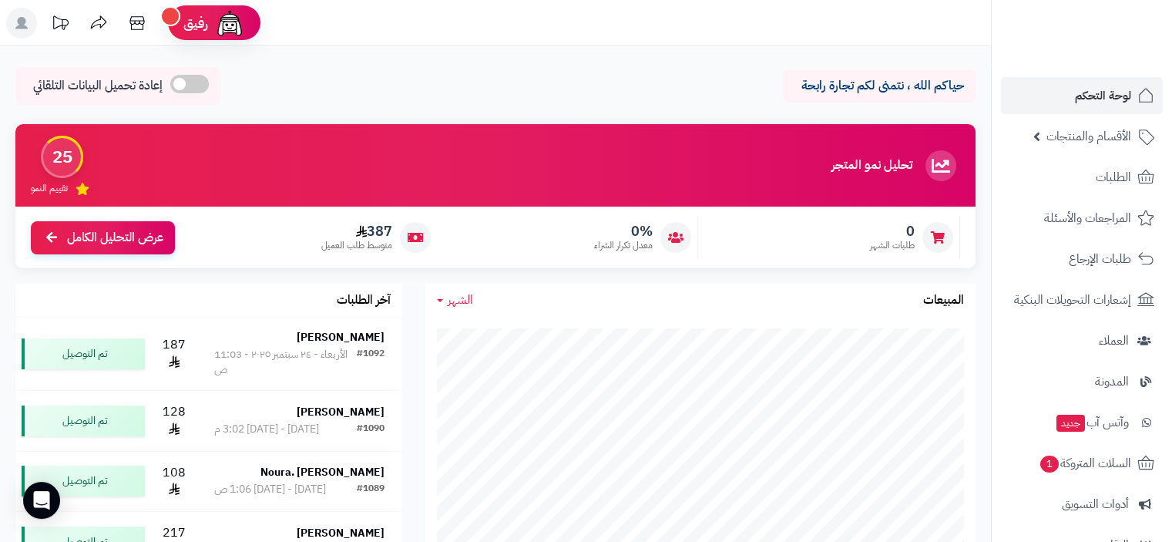
click at [184, 85] on span at bounding box center [189, 84] width 39 height 18
click at [314, 83] on span at bounding box center [298, 84] width 39 height 18
click at [142, 240] on span "عرض التحليل الكامل" at bounding box center [115, 236] width 96 height 18
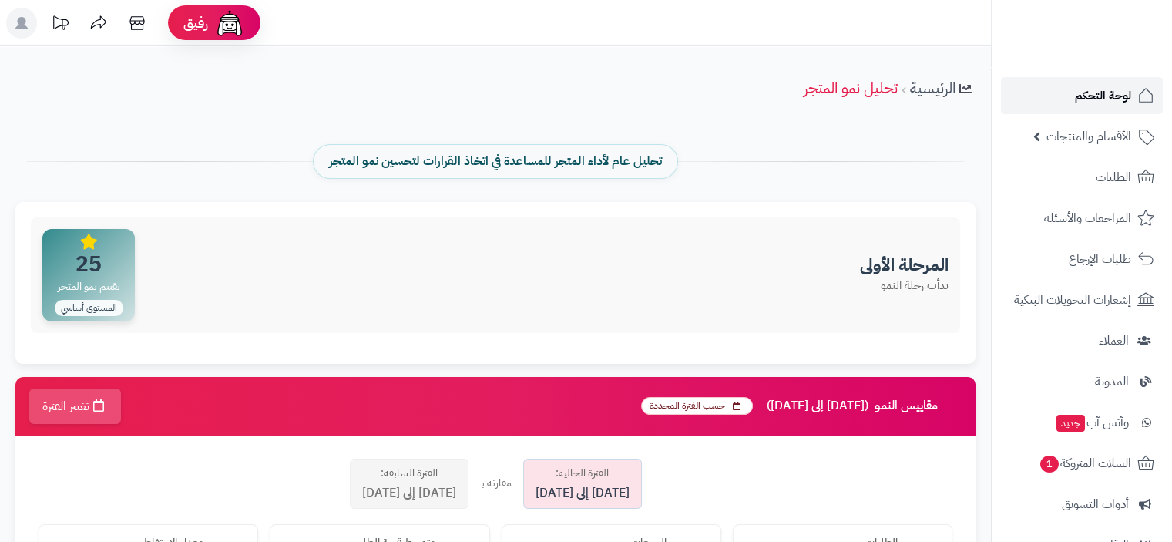
click at [1096, 88] on span "لوحة التحكم" at bounding box center [1103, 96] width 56 height 22
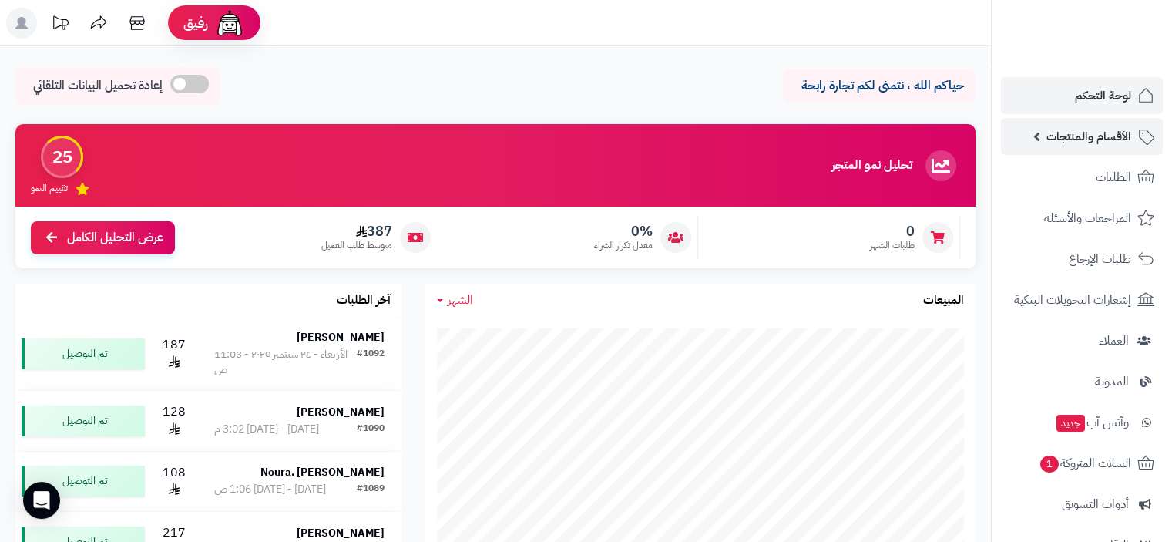
click at [1106, 136] on span "الأقسام والمنتجات" at bounding box center [1088, 137] width 85 height 22
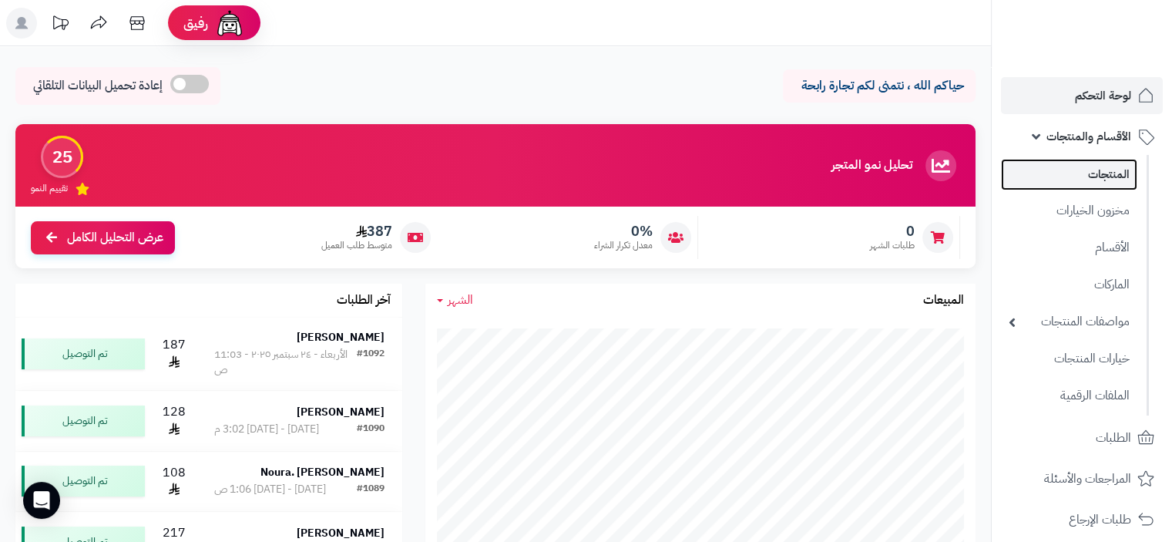
click at [1110, 173] on link "المنتجات" at bounding box center [1069, 175] width 136 height 32
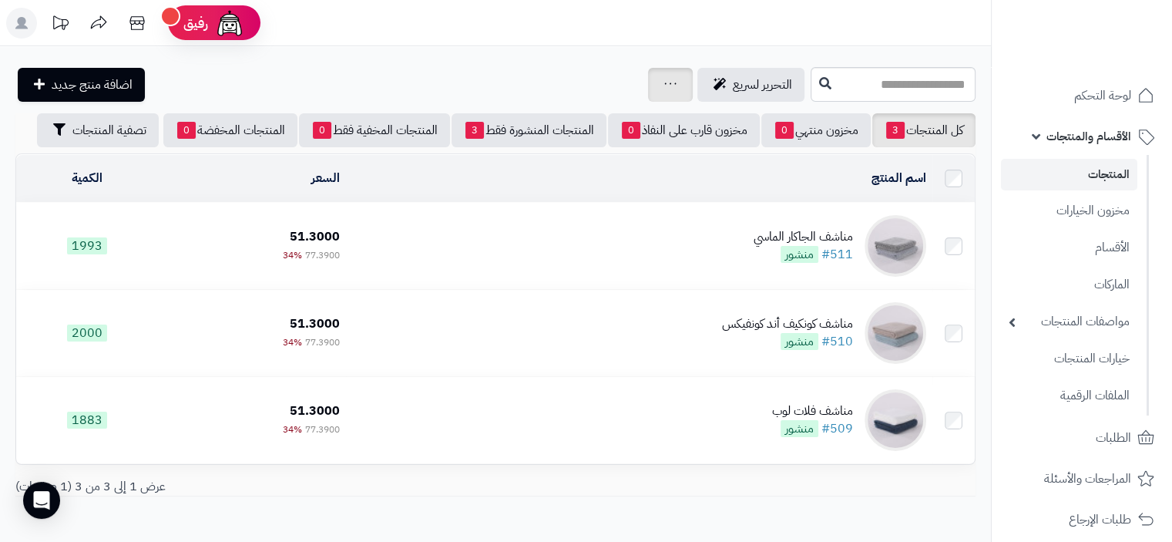
click at [664, 82] on icon at bounding box center [670, 84] width 12 height 10
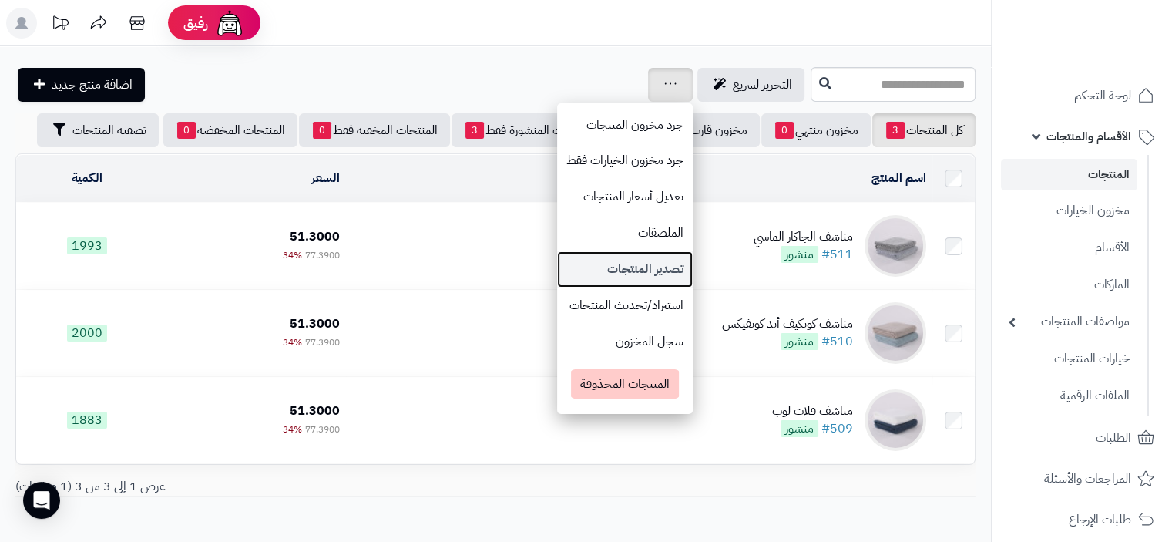
click at [577, 267] on link "تصدير المنتجات" at bounding box center [625, 269] width 136 height 36
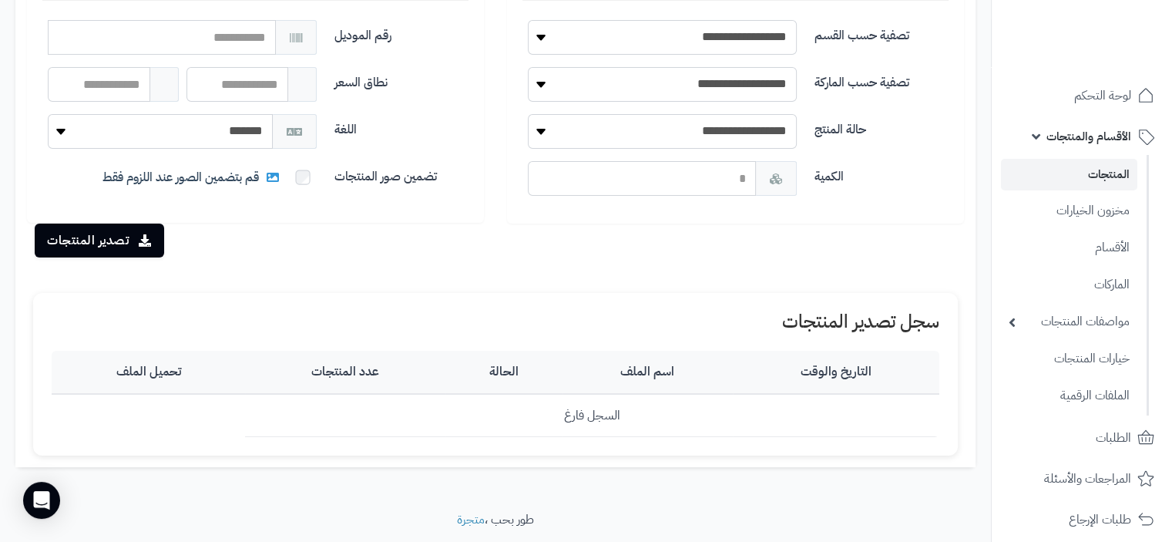
scroll to position [231, 0]
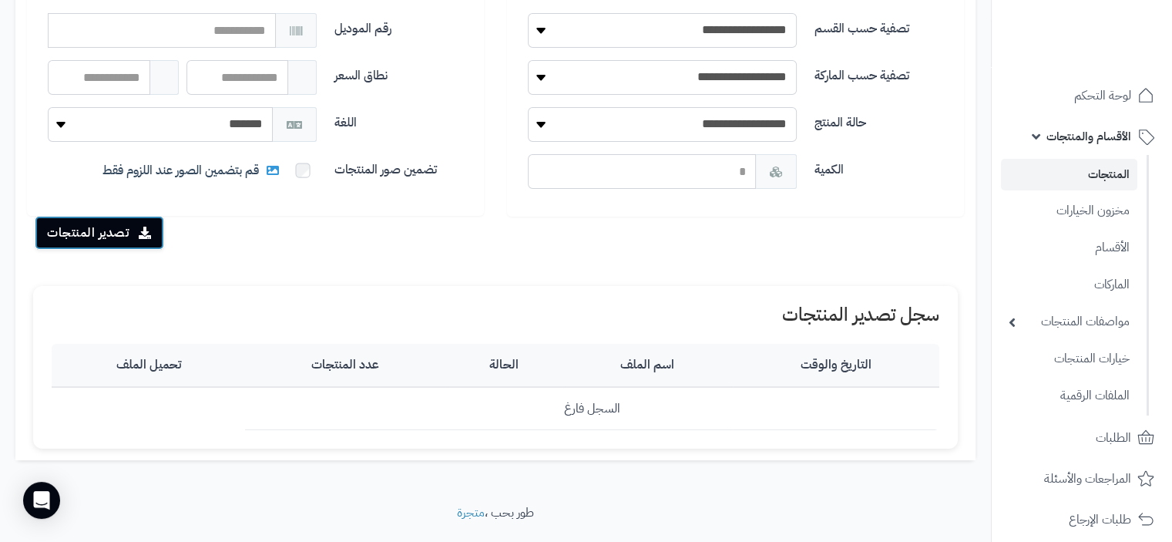
click at [128, 236] on button "تصدير المنتجات" at bounding box center [99, 233] width 129 height 34
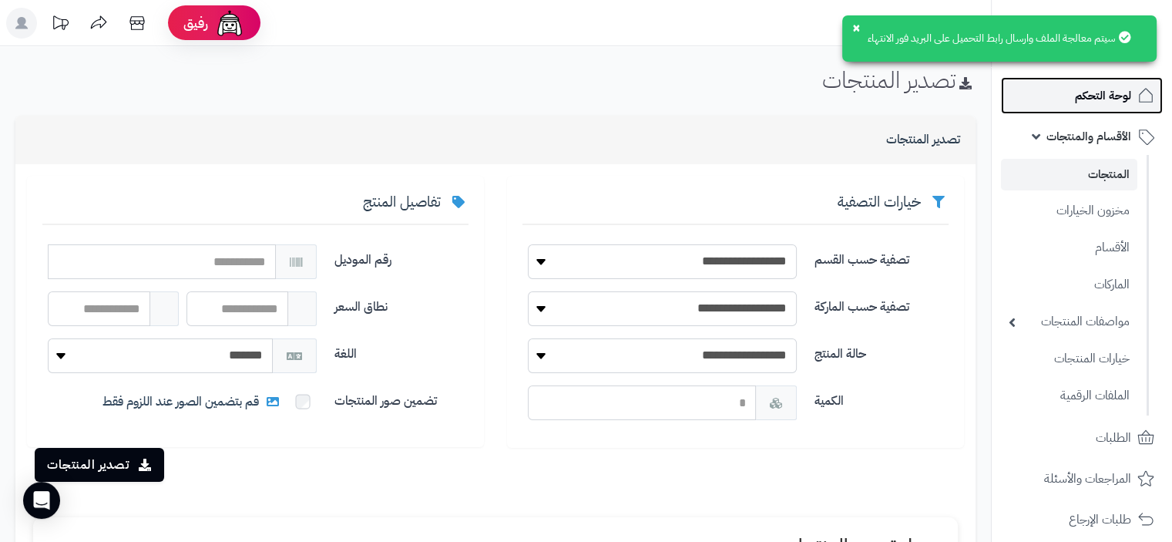
click at [1109, 98] on span "لوحة التحكم" at bounding box center [1103, 96] width 56 height 22
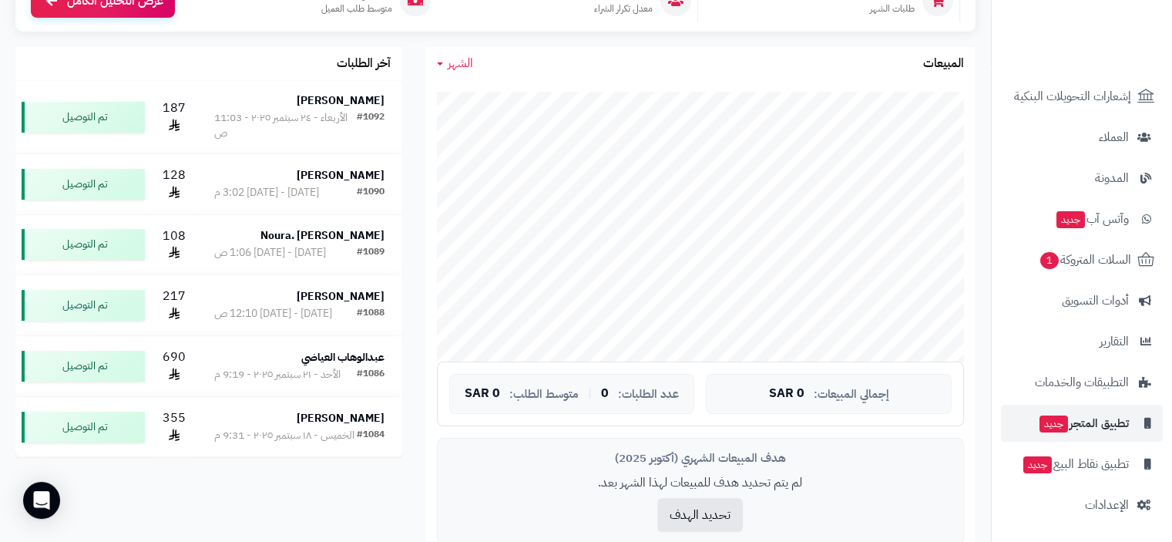
scroll to position [616, 0]
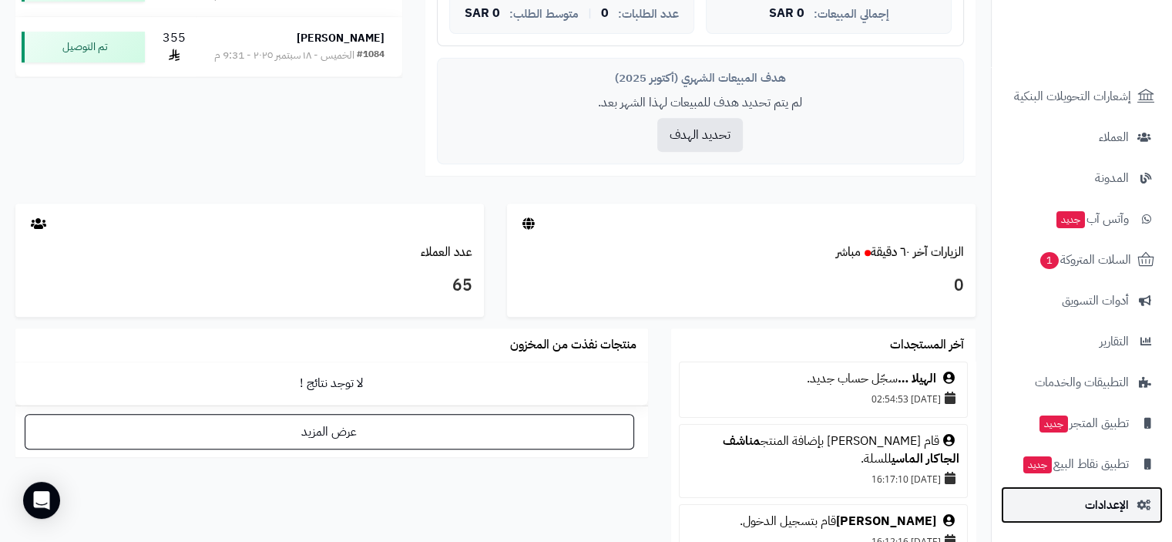
click at [1119, 502] on span "الإعدادات" at bounding box center [1107, 505] width 44 height 22
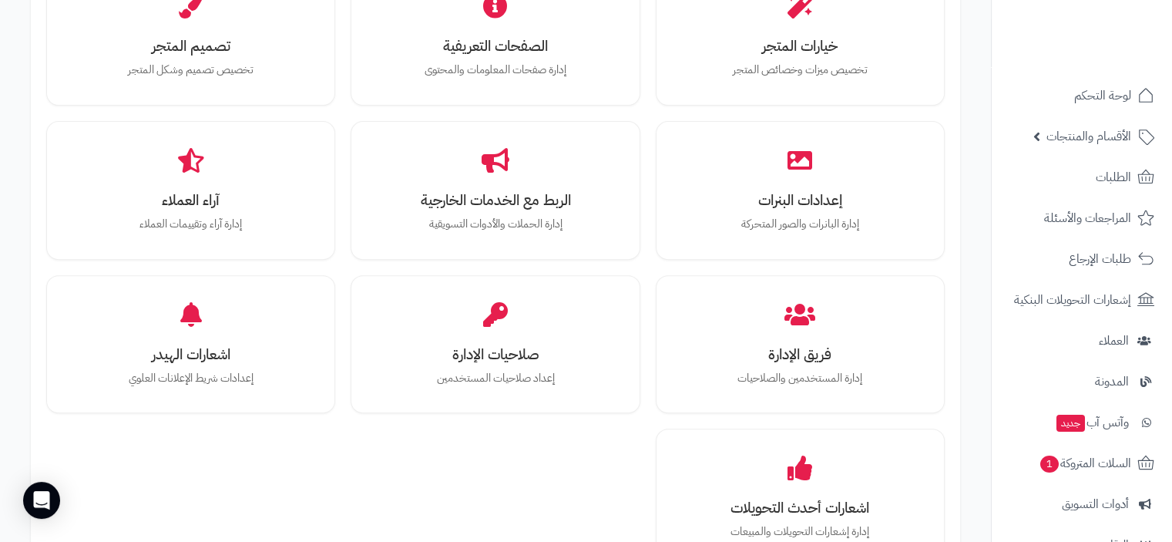
scroll to position [495, 0]
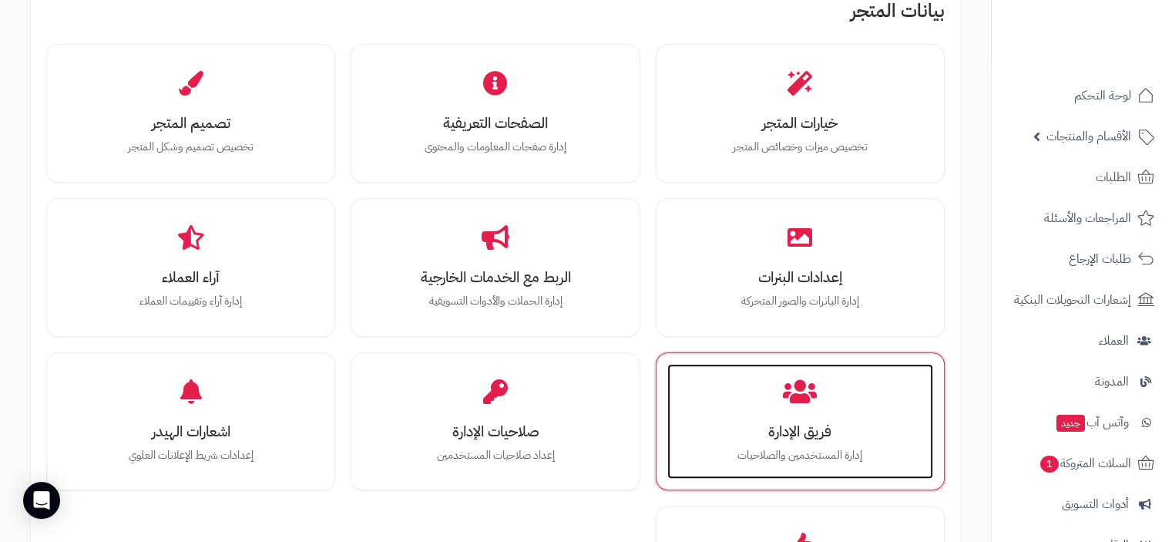
click at [803, 424] on h3 "فريق الإدارة" at bounding box center [800, 431] width 235 height 16
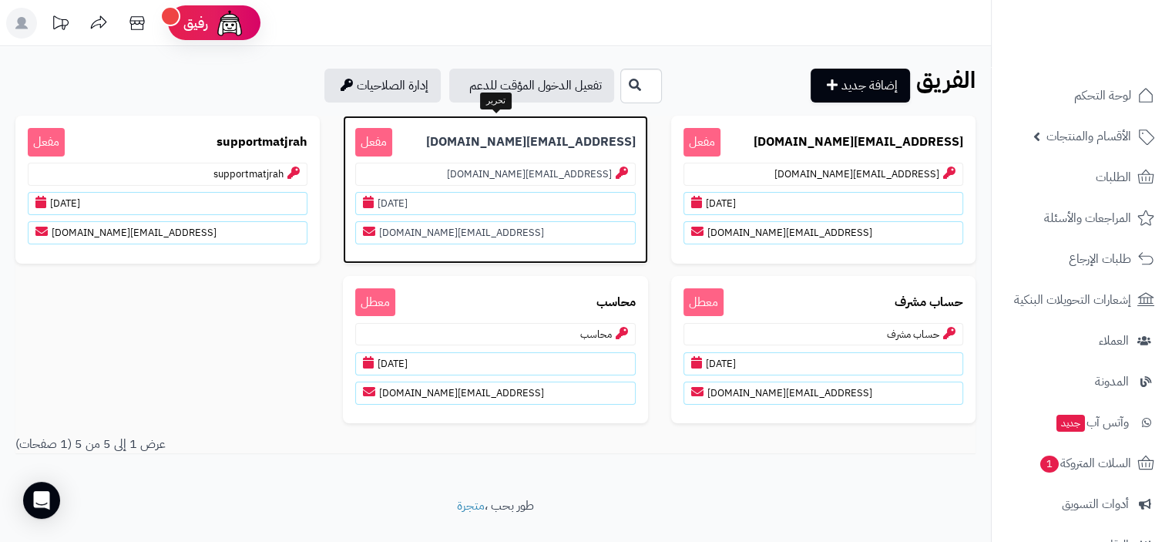
click at [368, 226] on icon at bounding box center [369, 231] width 12 height 12
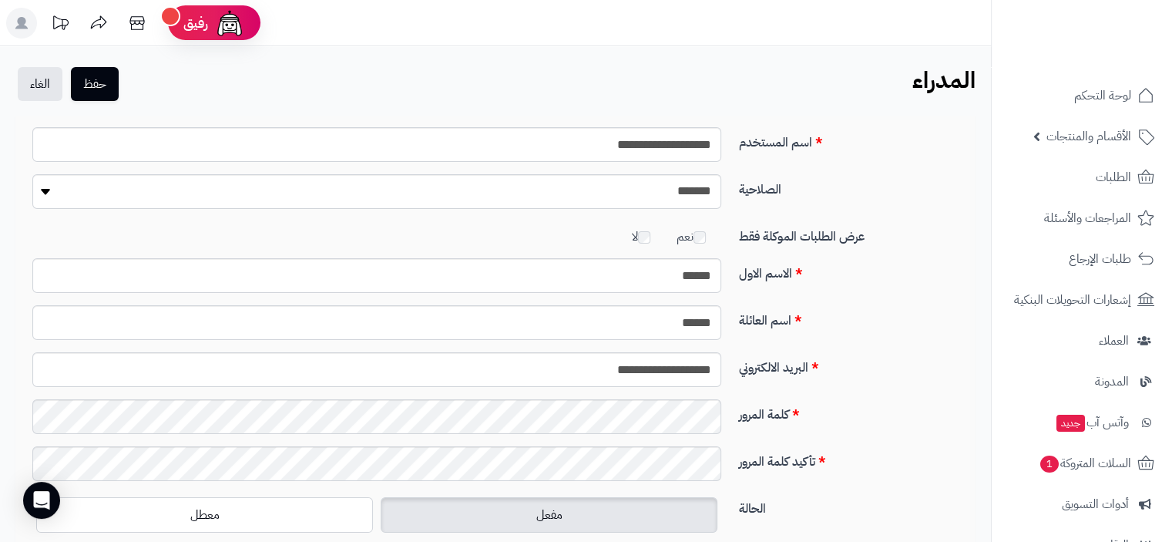
drag, startPoint x: 704, startPoint y: 437, endPoint x: 855, endPoint y: 473, distance: 155.3
click at [855, 473] on div "تأكيد كلمة المرور" at bounding box center [495, 469] width 949 height 47
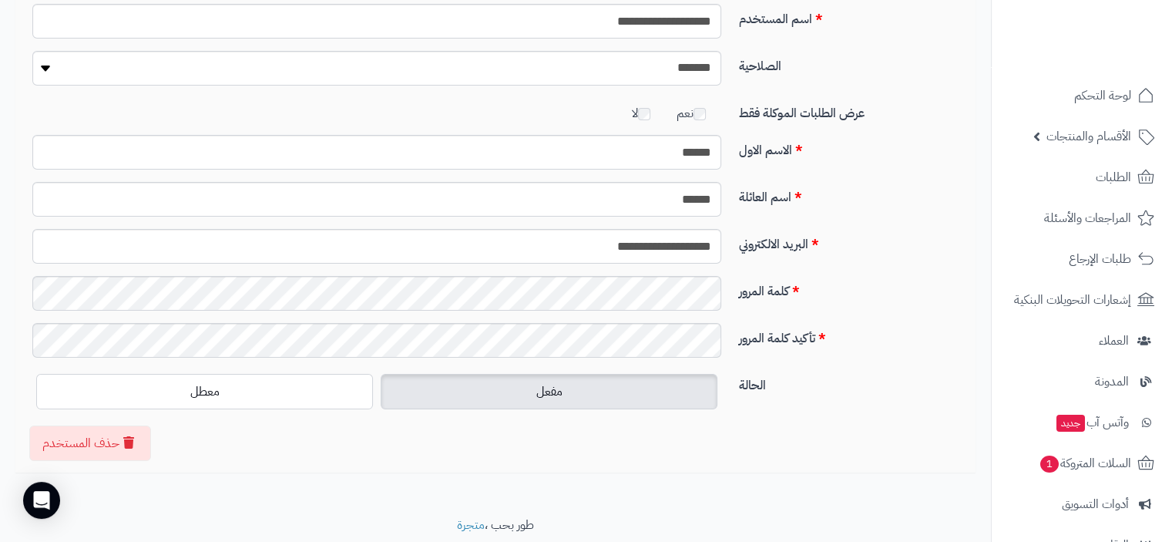
scroll to position [96, 0]
